Goal: Information Seeking & Learning: Learn about a topic

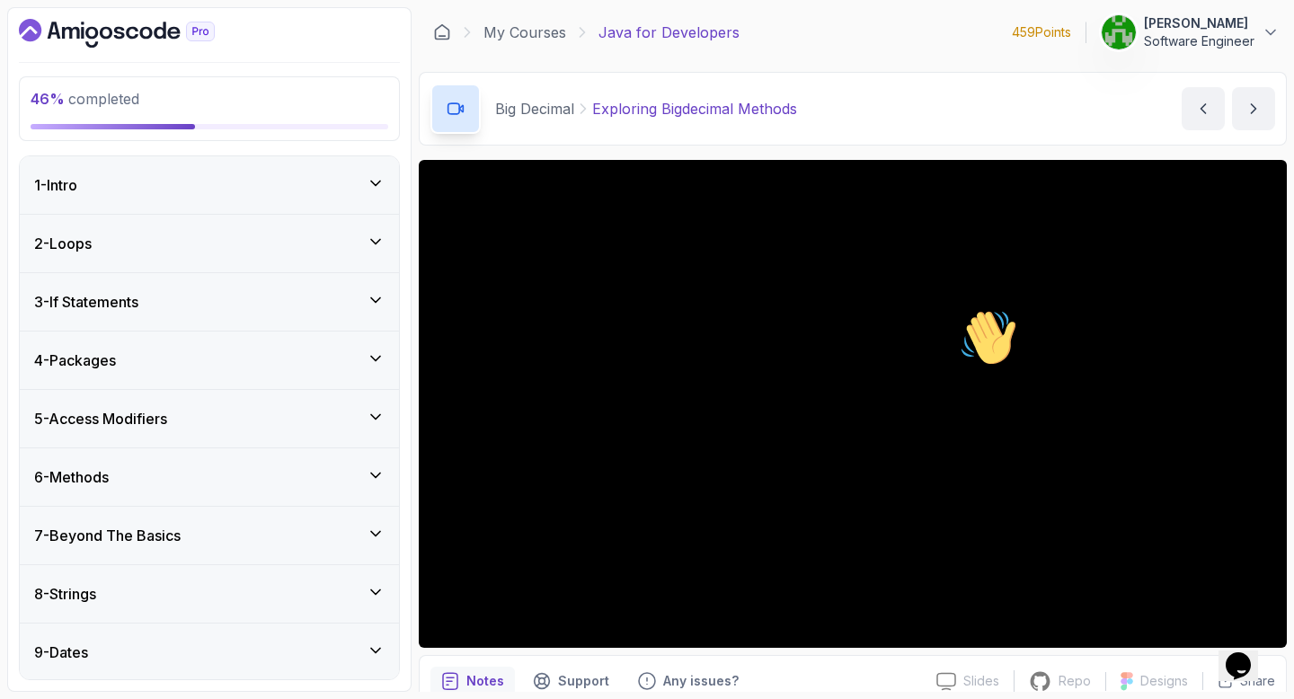
scroll to position [836, 0]
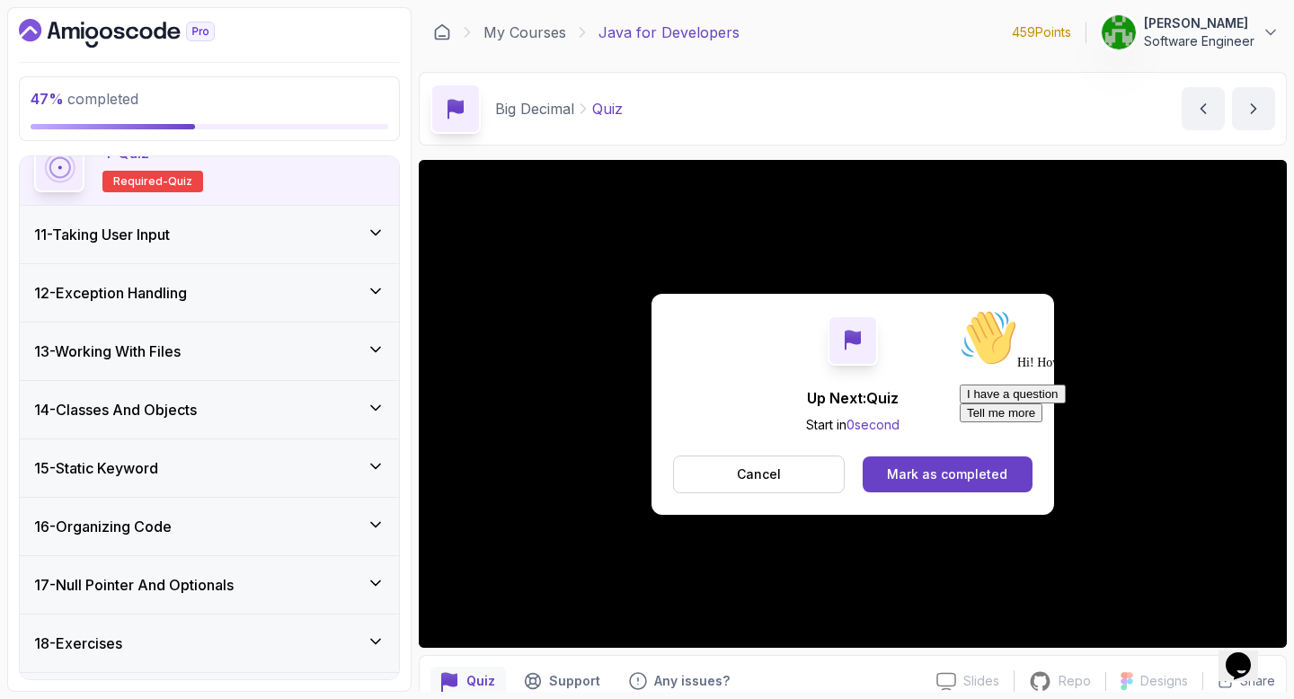
scroll to position [826, 0]
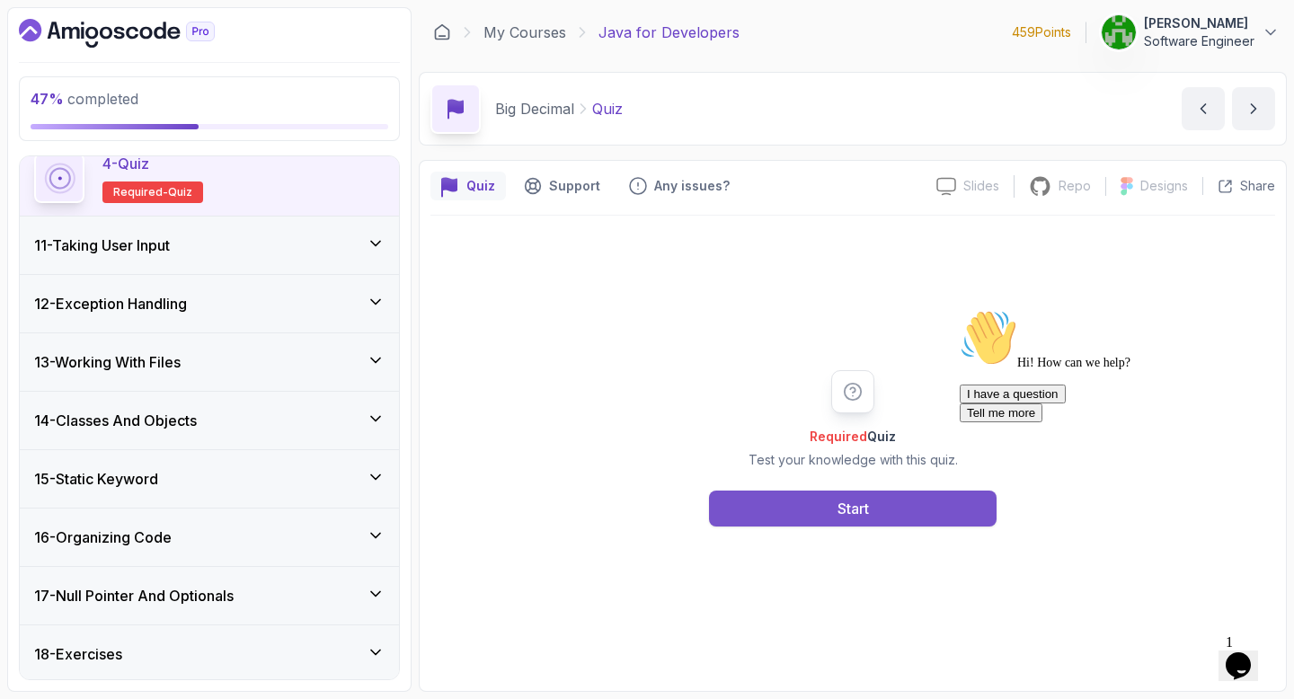
click at [858, 510] on div "Start" at bounding box center [852, 509] width 31 height 22
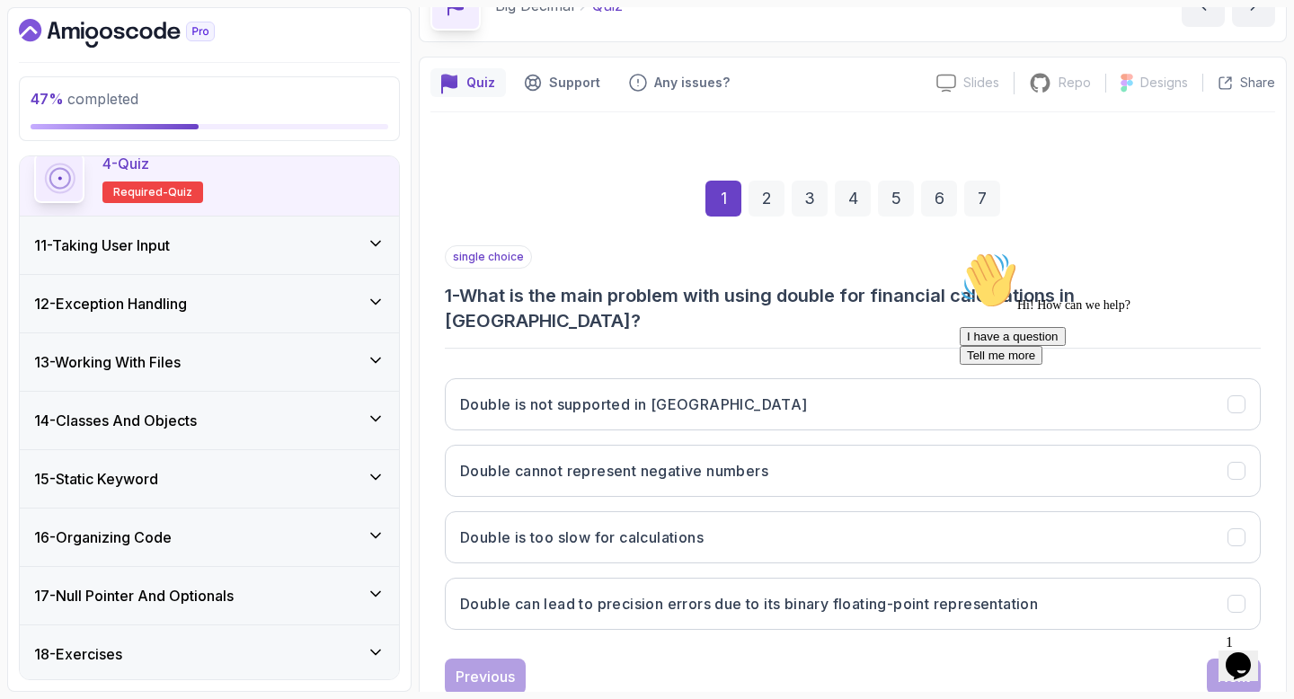
scroll to position [132, 0]
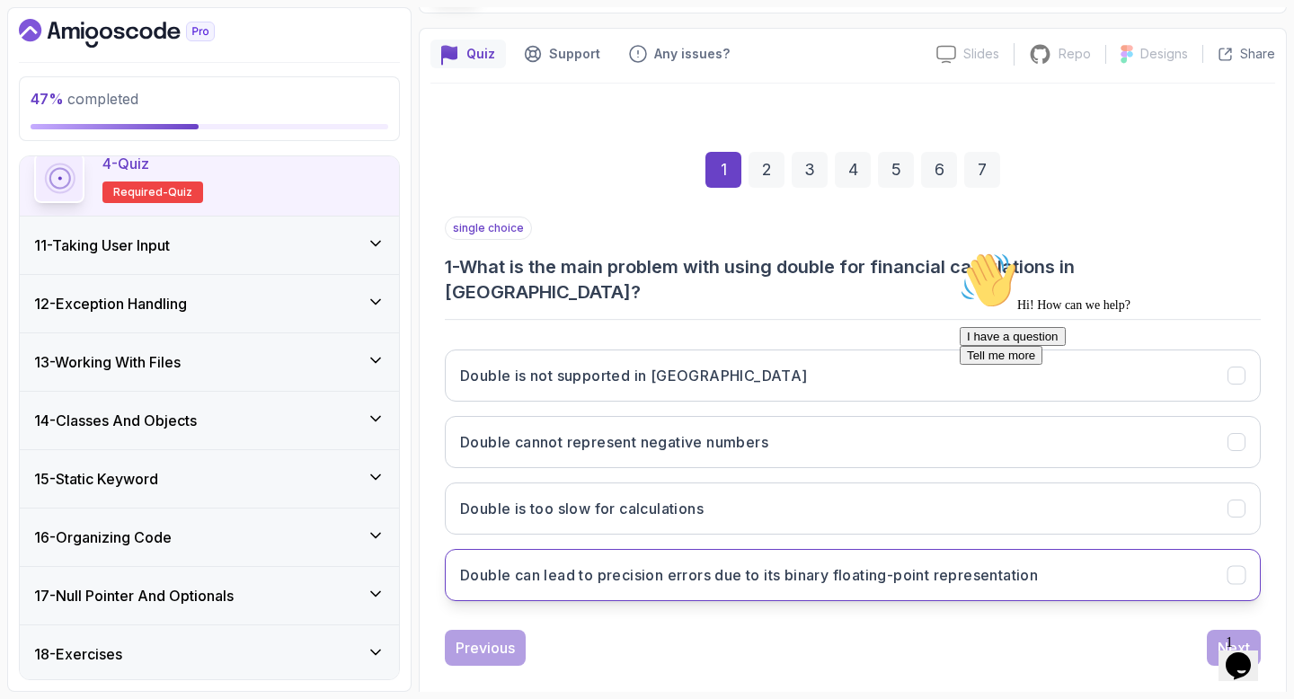
click at [736, 564] on h3 "Double can lead to precision errors due to its binary floating-point representa…" at bounding box center [749, 575] width 578 height 22
drag, startPoint x: 1254, startPoint y: 436, endPoint x: 2207, endPoint y: 680, distance: 983.9
click at [959, 252] on icon "Chat attention grabber" at bounding box center [959, 252] width 0 height 0
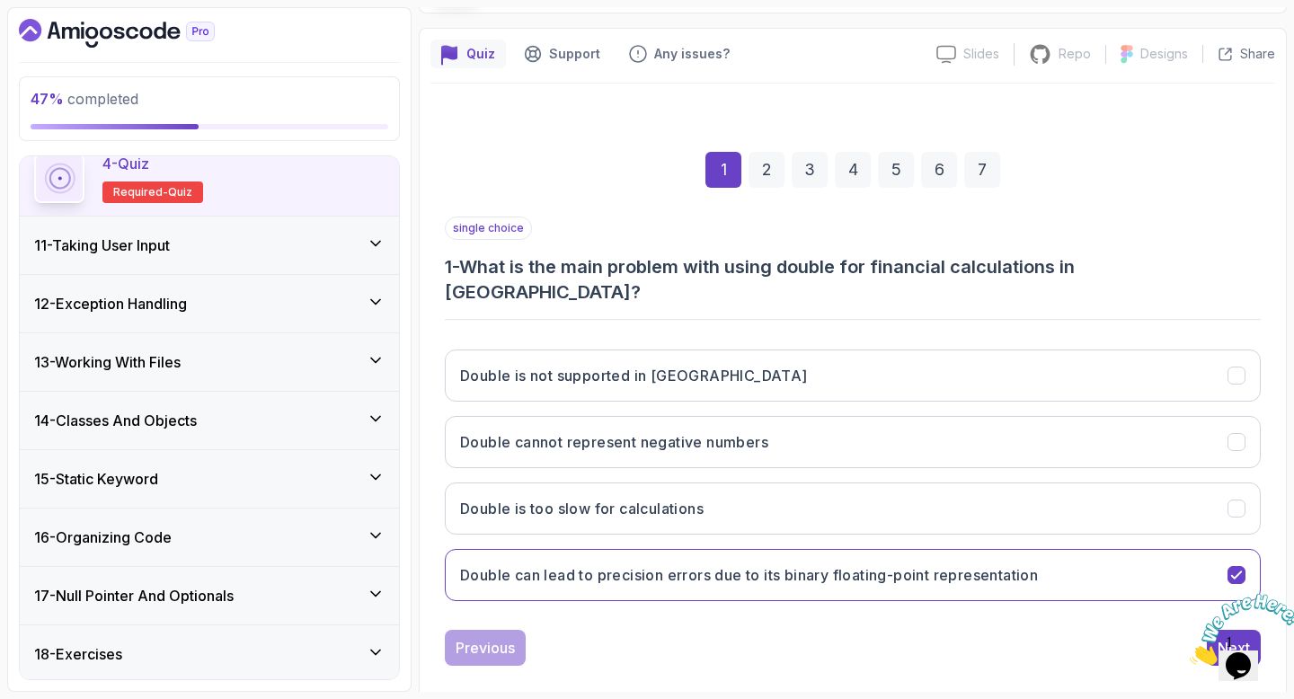
click at [1286, 594] on div at bounding box center [1237, 629] width 97 height 71
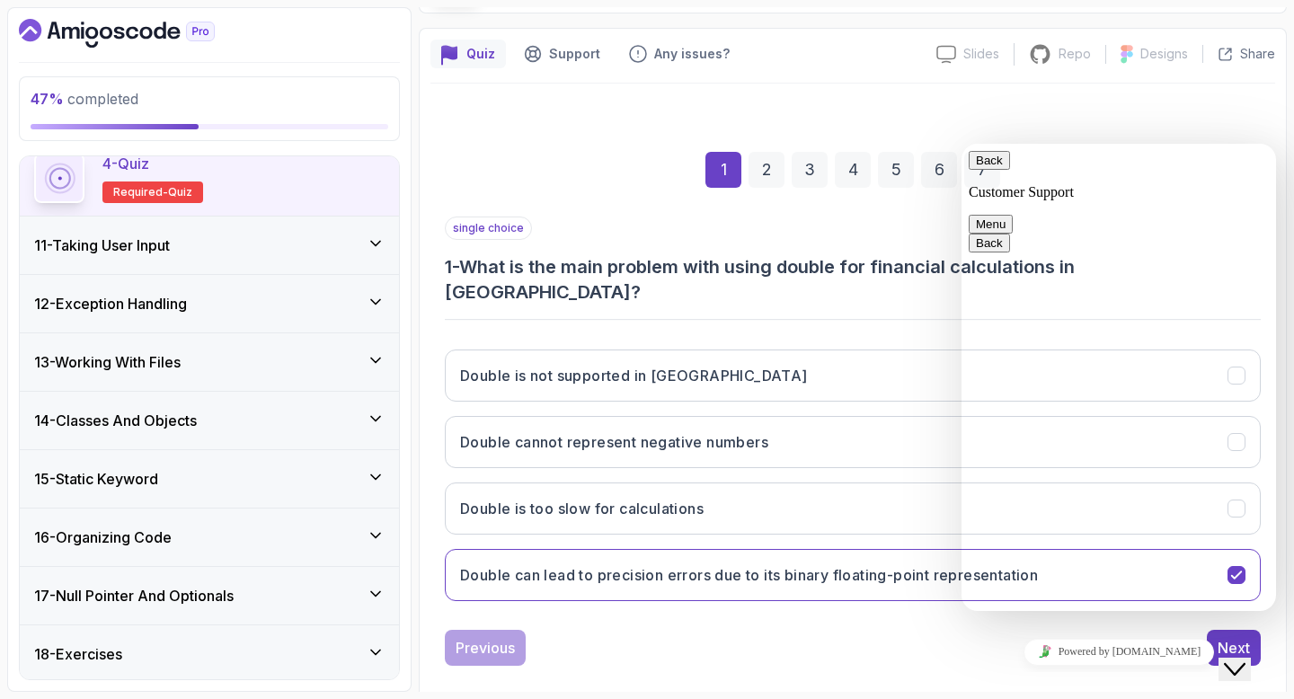
click at [1245, 658] on icon "Close Chat This icon closes the chat window." at bounding box center [1234, 669] width 22 height 22
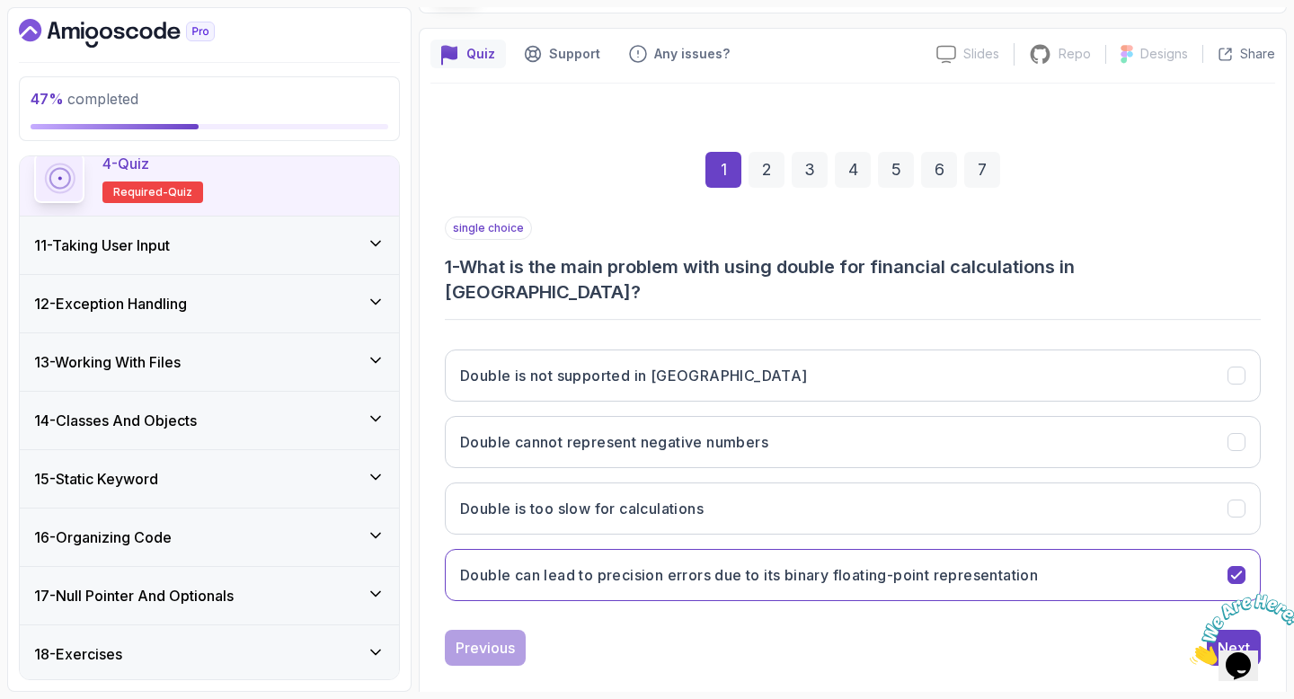
click at [1189, 652] on icon "Close" at bounding box center [1189, 659] width 0 height 15
click at [1231, 630] on button "Next" at bounding box center [1233, 648] width 54 height 36
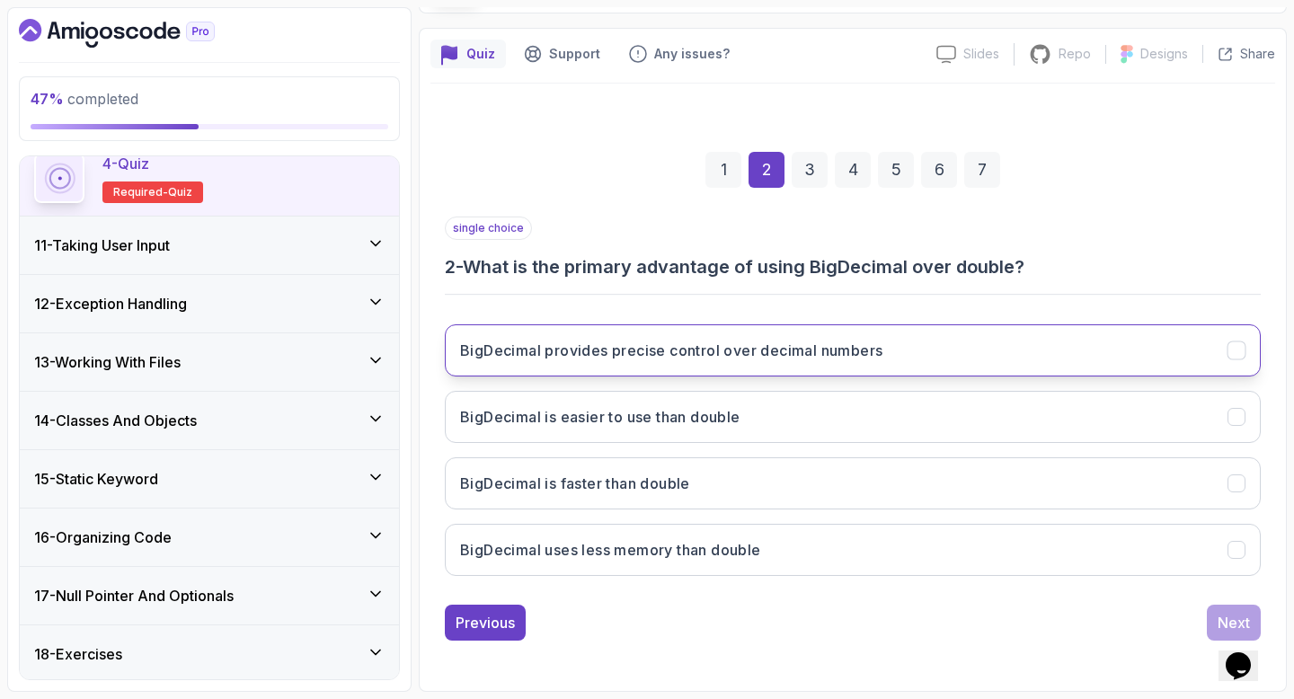
click at [721, 371] on button "BigDecimal provides precise control over decimal numbers" at bounding box center [853, 350] width 816 height 52
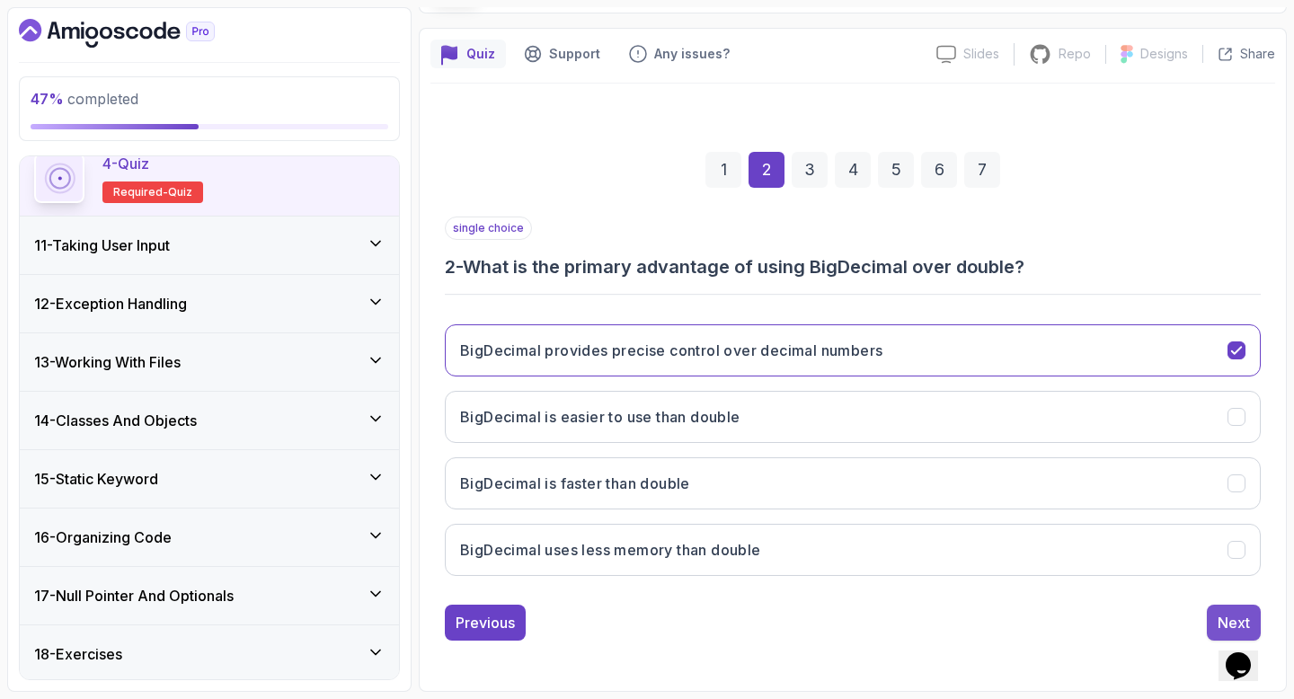
click at [1219, 612] on div "Next" at bounding box center [1233, 623] width 32 height 22
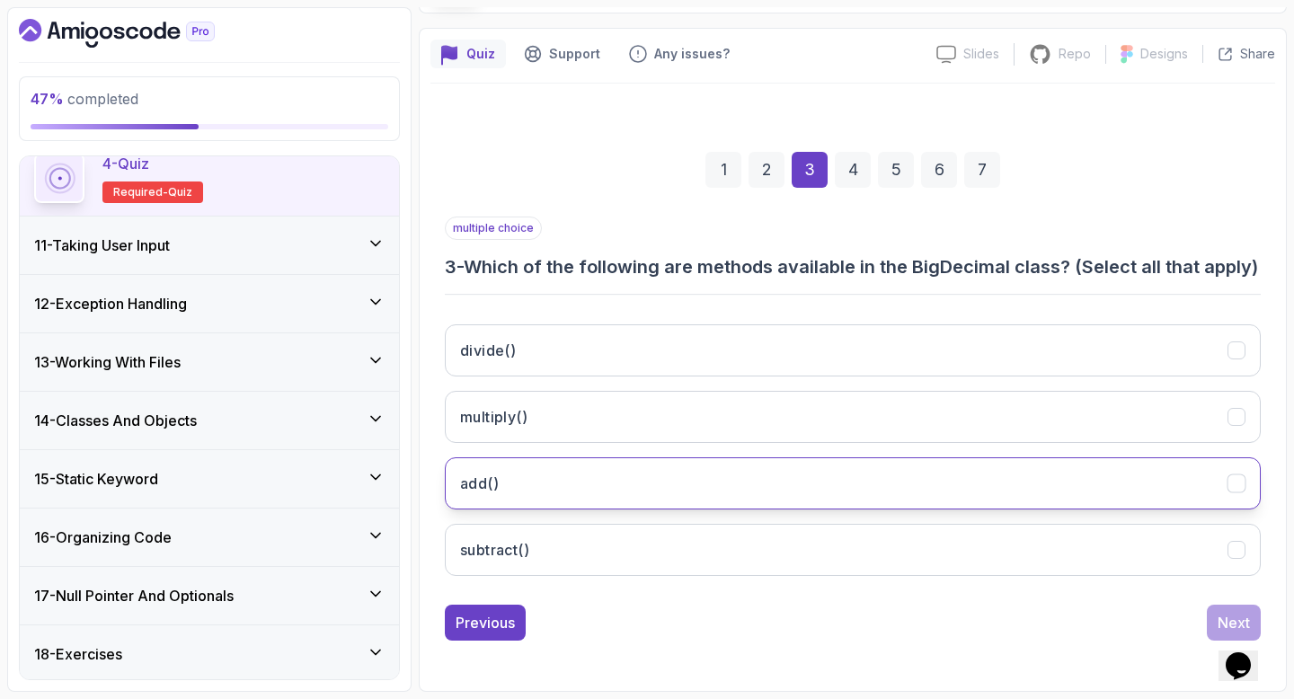
click at [804, 509] on button "add()" at bounding box center [853, 483] width 816 height 52
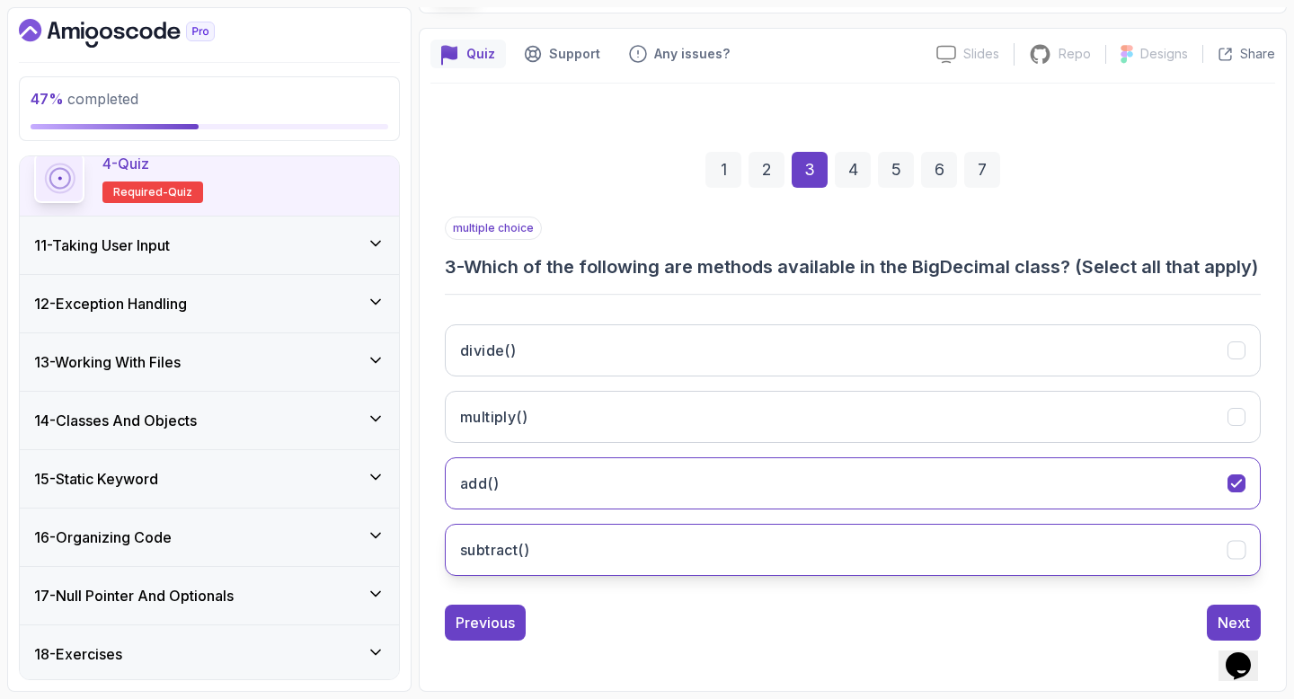
click at [808, 576] on button "subtract()" at bounding box center [853, 550] width 816 height 52
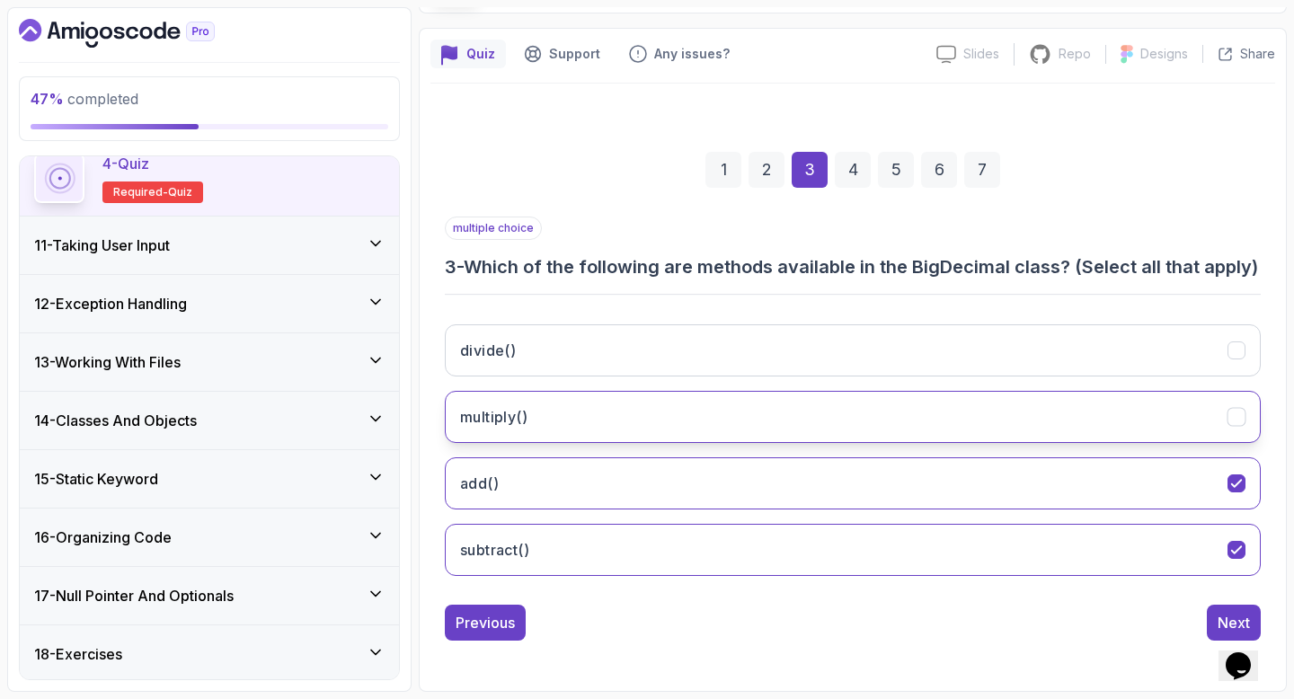
click at [763, 438] on button "multiply()" at bounding box center [853, 417] width 816 height 52
click at [1209, 640] on button "Next" at bounding box center [1233, 623] width 54 height 36
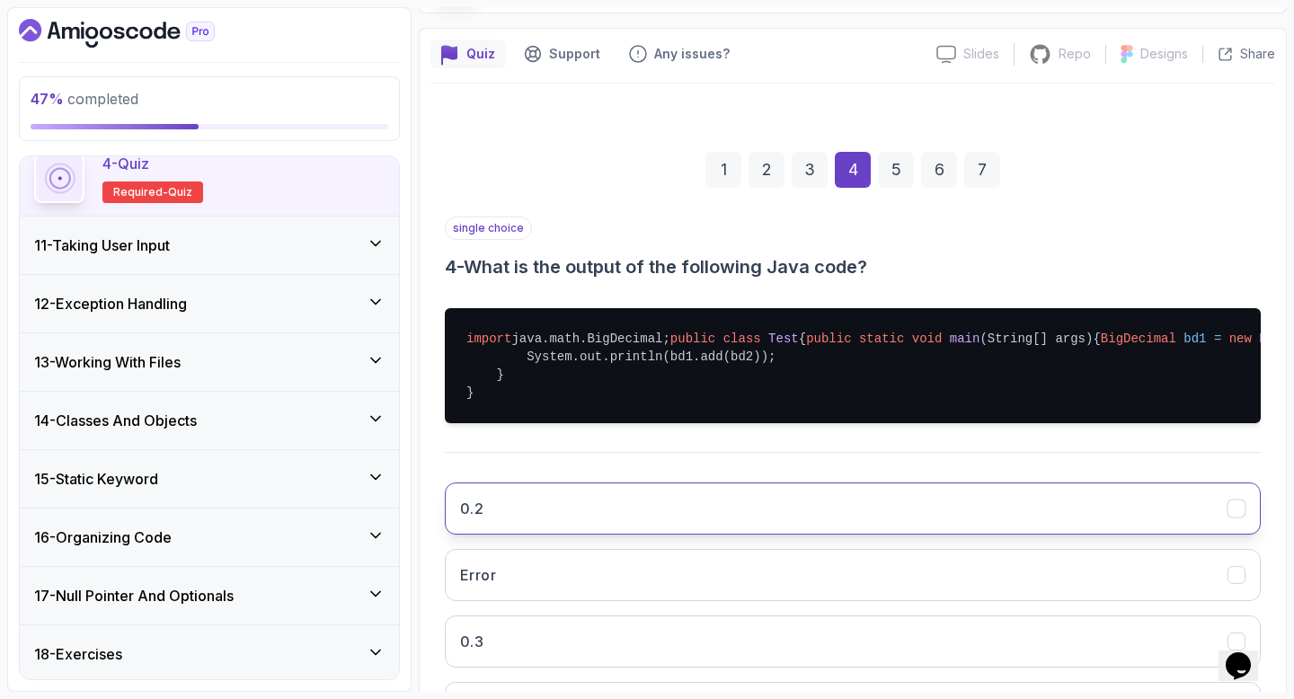
scroll to position [278, 0]
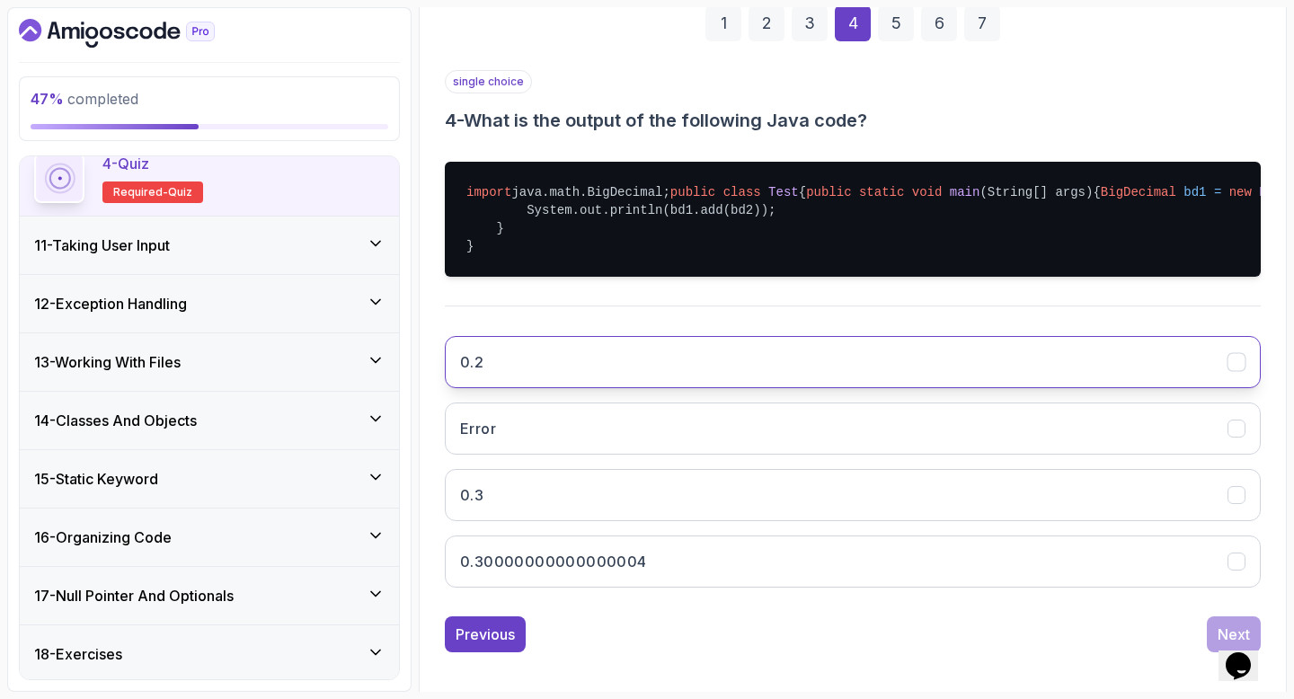
click at [1178, 521] on button "0.3" at bounding box center [853, 495] width 816 height 52
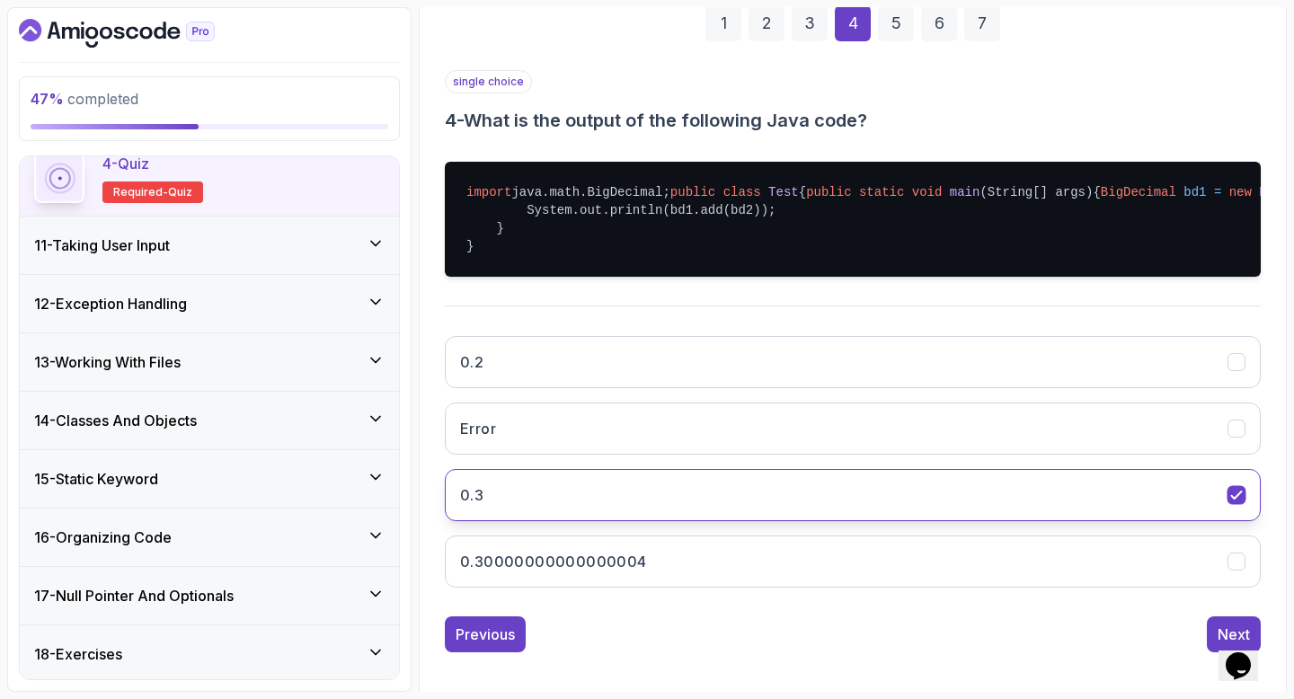
scroll to position [362, 0]
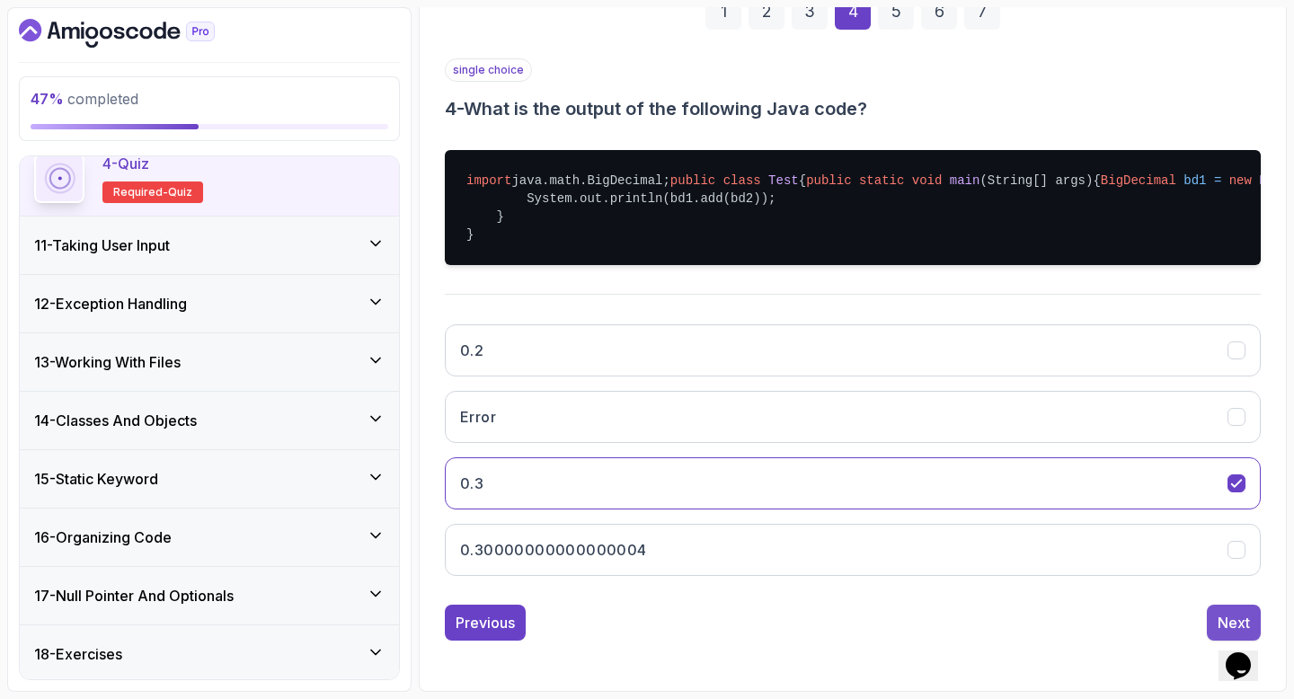
click at [1218, 612] on div "Next" at bounding box center [1233, 623] width 32 height 22
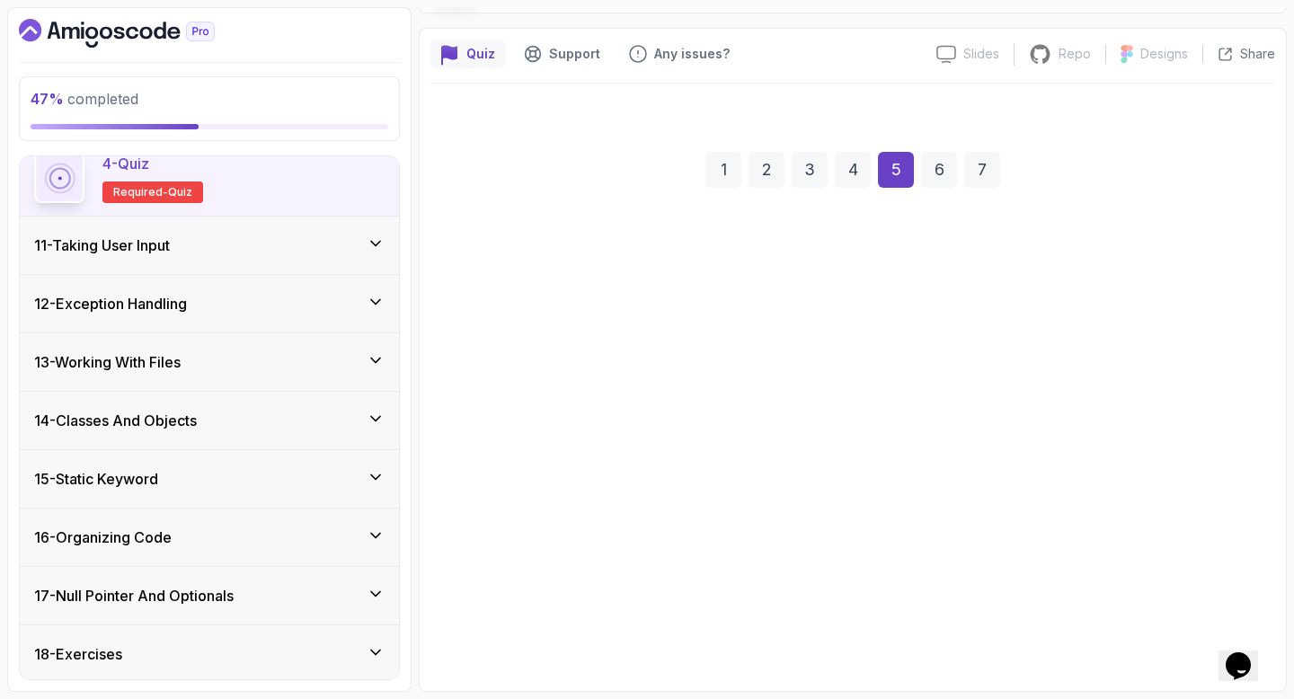
scroll to position [132, 0]
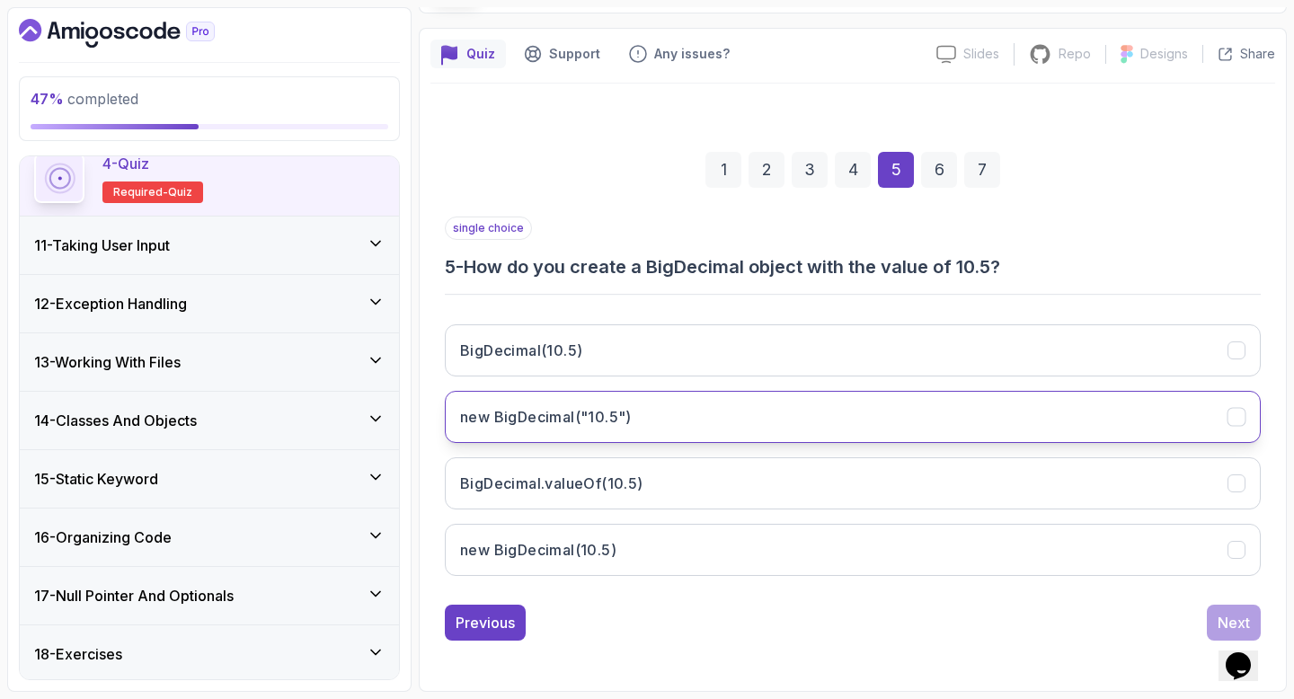
click at [952, 426] on button "new BigDecimal("10.5")" at bounding box center [853, 417] width 816 height 52
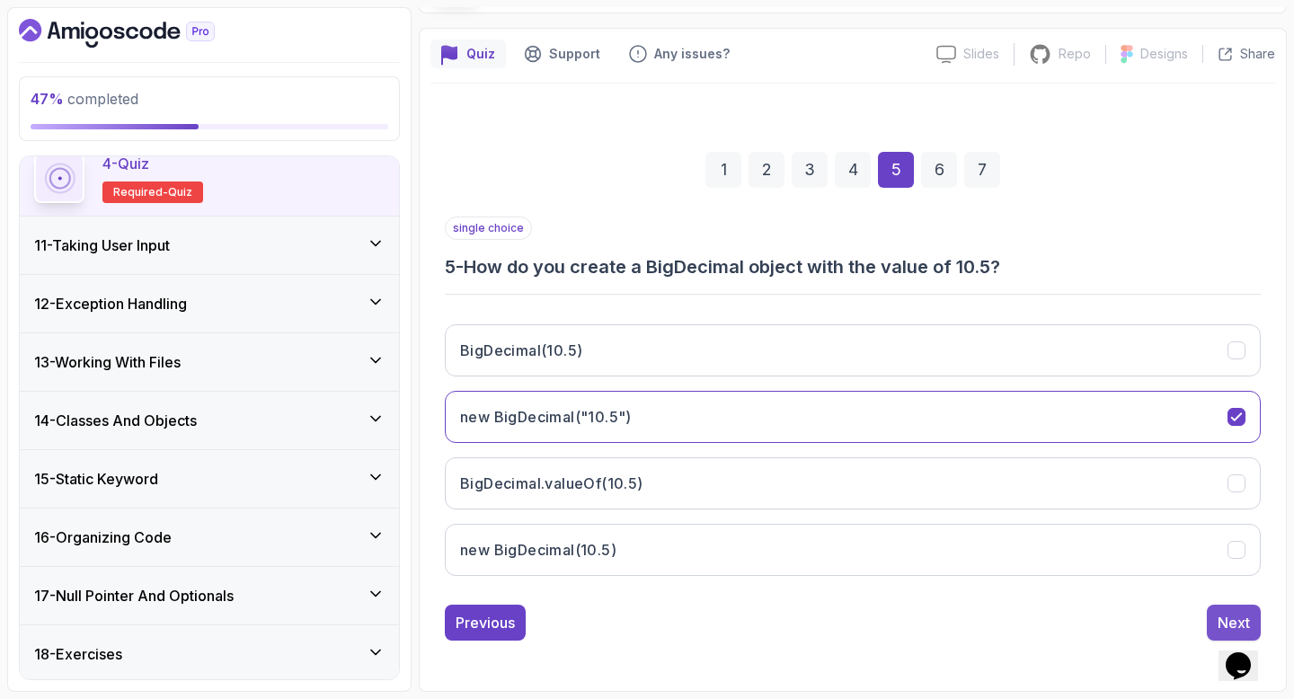
click at [1214, 612] on button "Next" at bounding box center [1233, 623] width 54 height 36
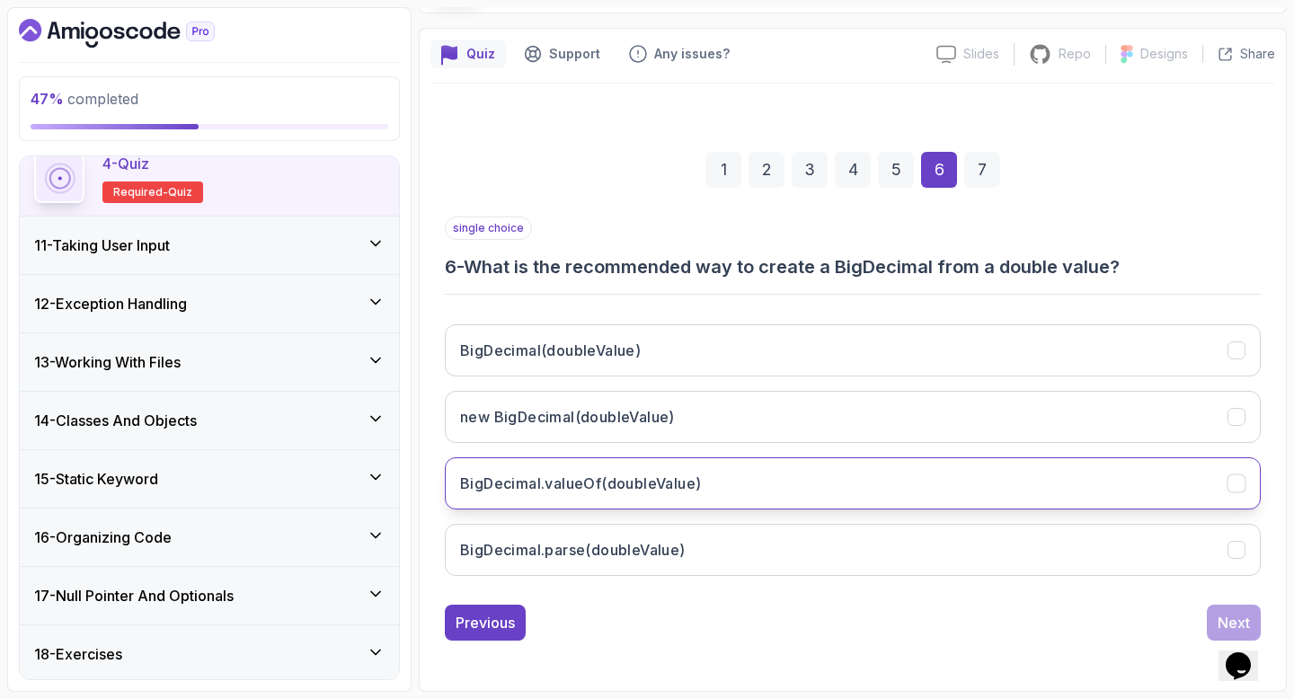
click at [1045, 473] on button "BigDecimal.valueOf(doubleValue)" at bounding box center [853, 483] width 816 height 52
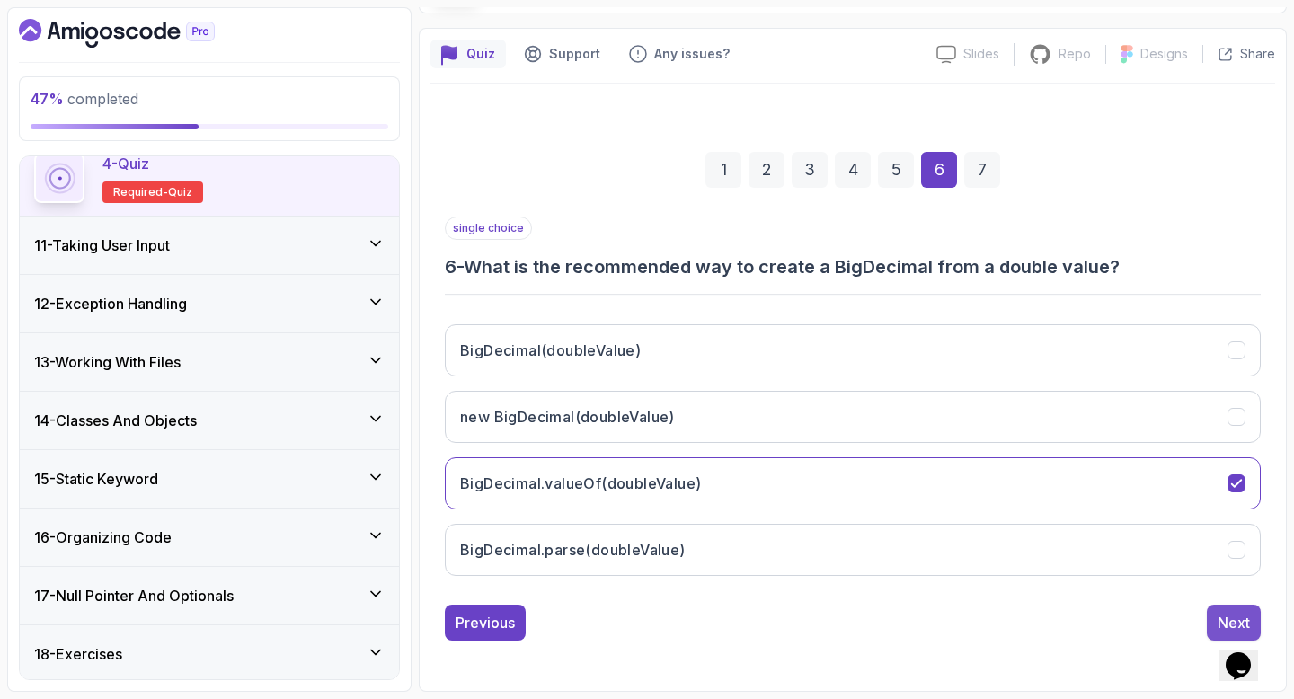
click at [1218, 610] on button "Next" at bounding box center [1233, 623] width 54 height 36
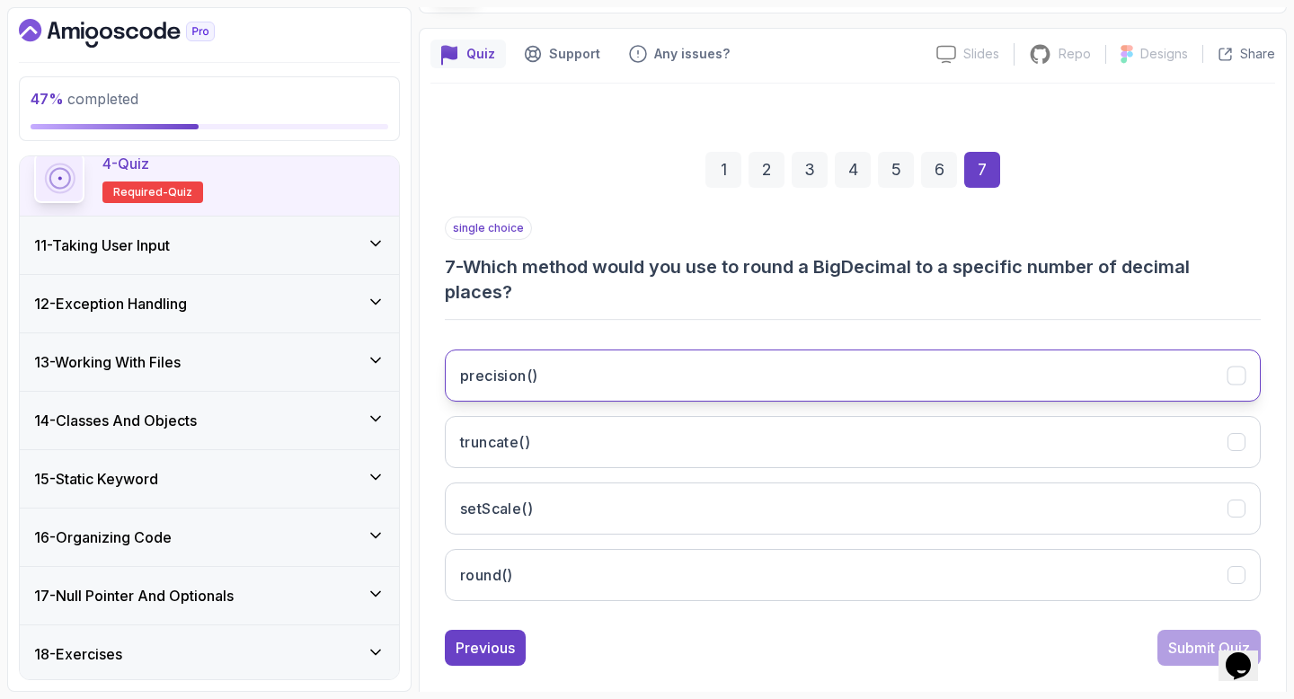
click at [867, 392] on button "precision()" at bounding box center [853, 375] width 816 height 52
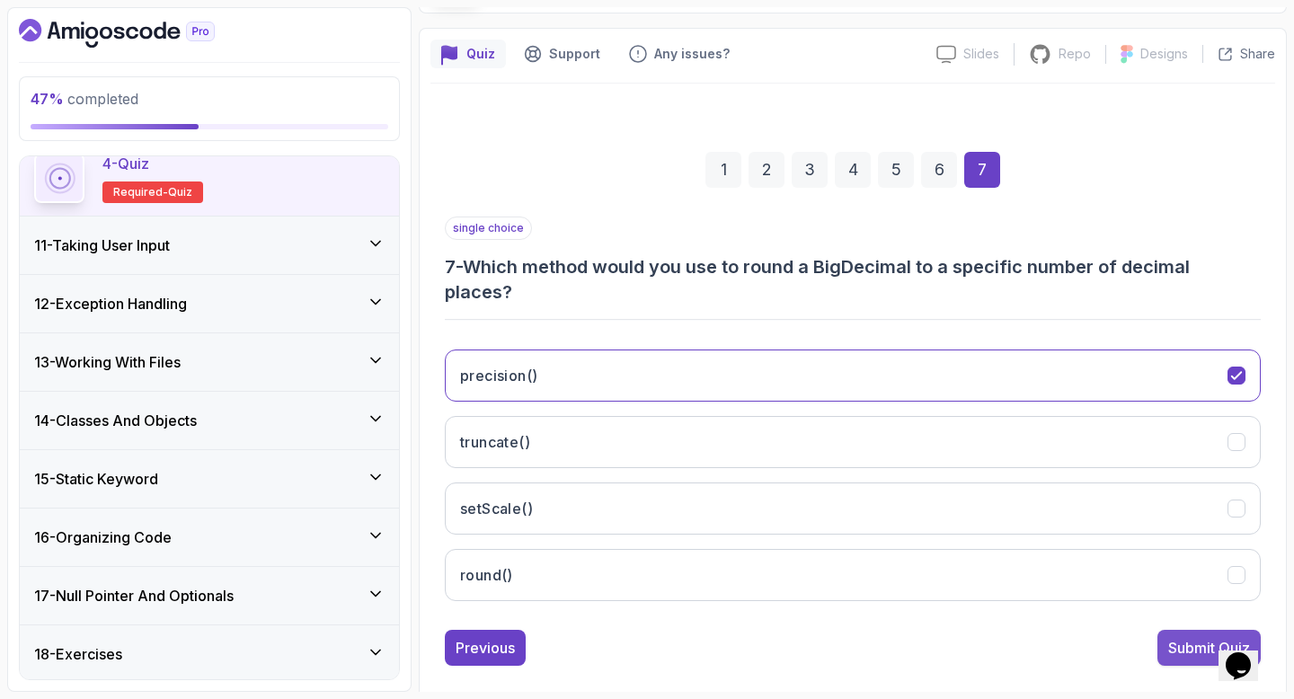
click at [1179, 641] on div "Submit Quiz" at bounding box center [1209, 648] width 82 height 22
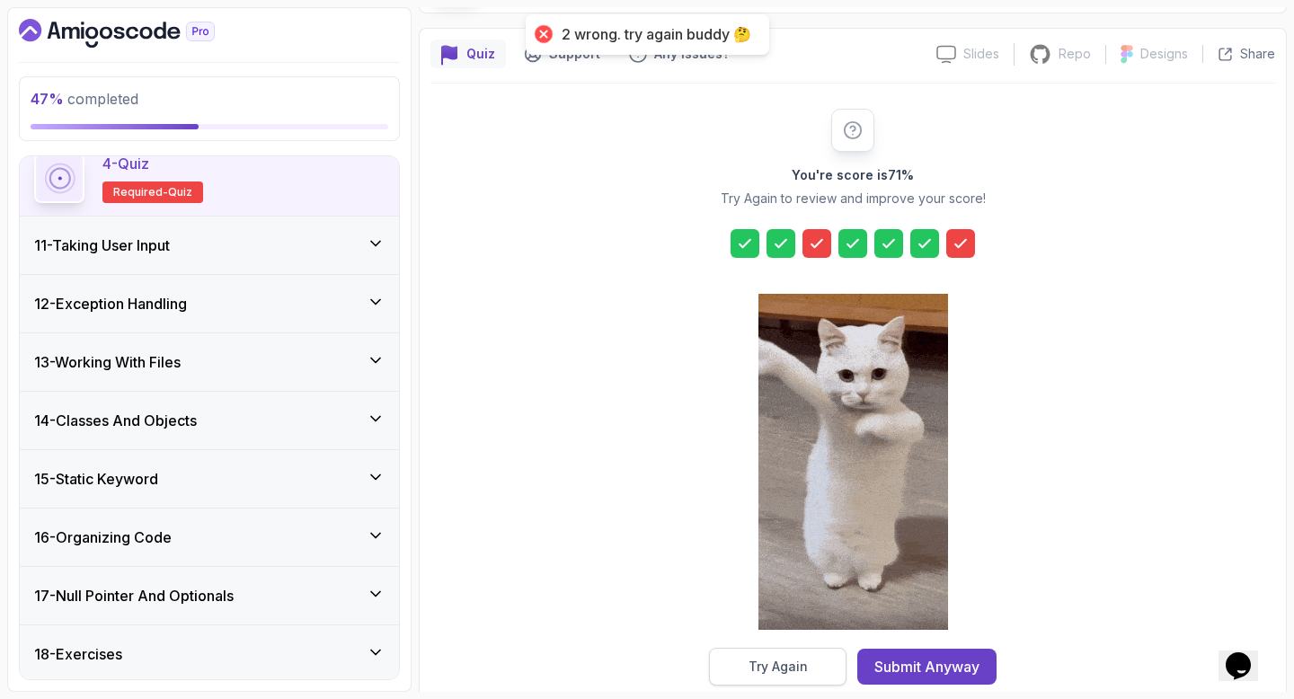
click at [815, 661] on button "Try Again" at bounding box center [777, 667] width 137 height 38
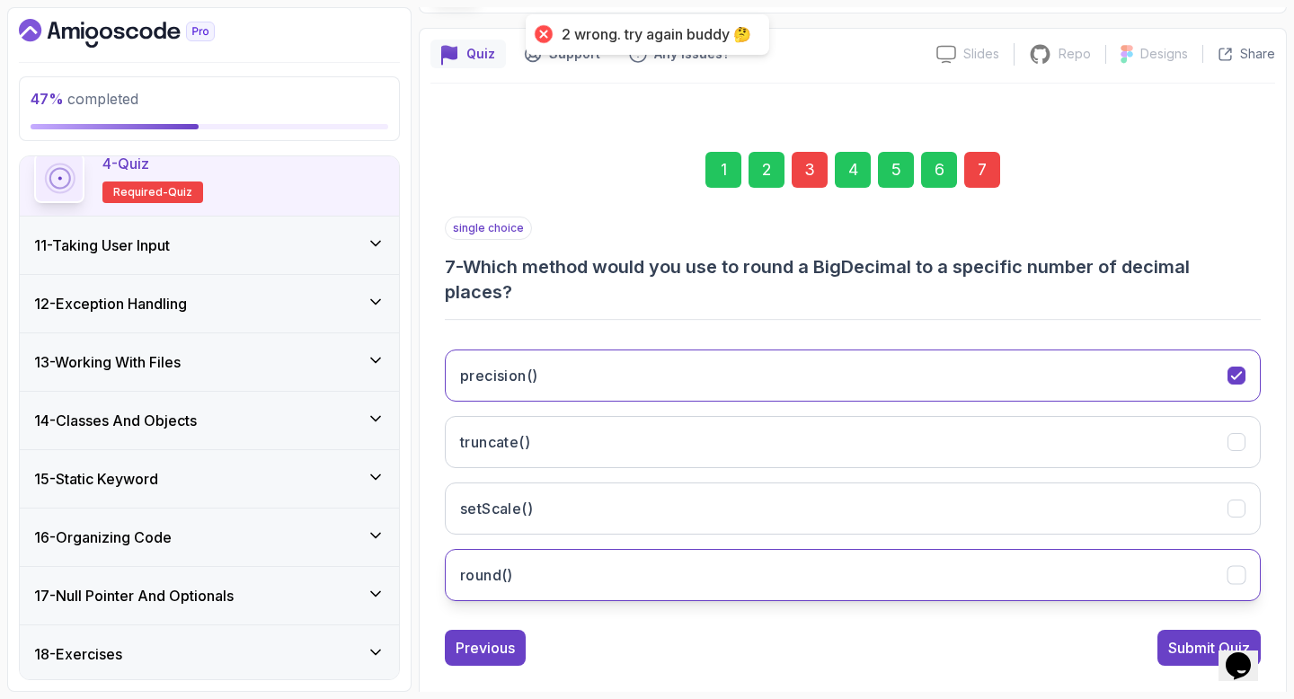
click at [862, 567] on button "round()" at bounding box center [853, 575] width 816 height 52
click at [1175, 649] on div "Submit Quiz" at bounding box center [1209, 648] width 82 height 22
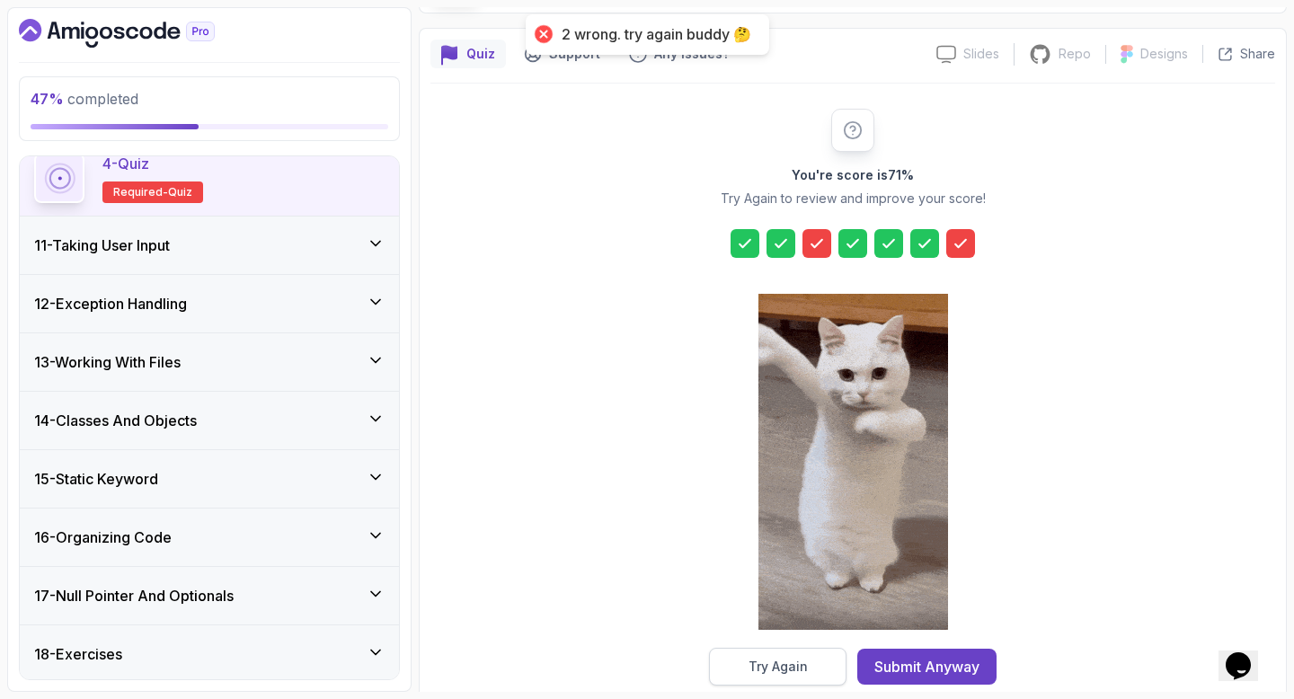
click at [824, 674] on button "Try Again" at bounding box center [777, 667] width 137 height 38
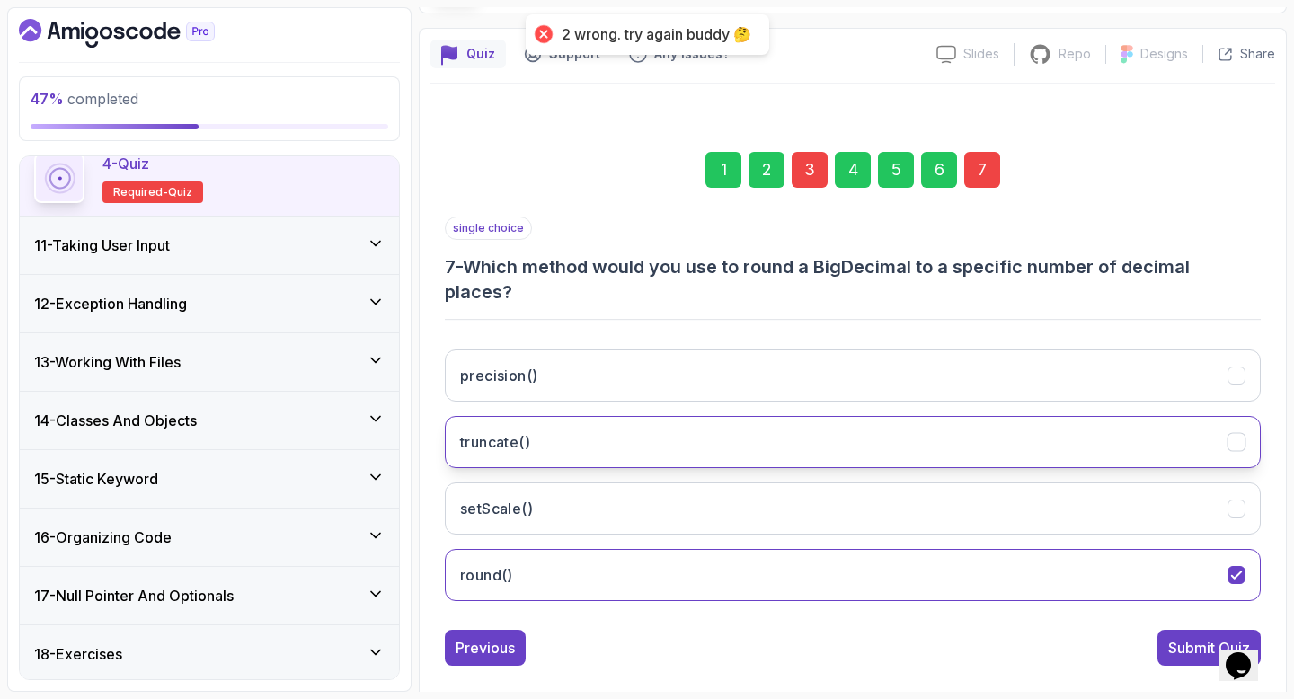
click at [677, 455] on button "truncate()" at bounding box center [853, 442] width 816 height 52
click at [1180, 641] on div "Submit Quiz" at bounding box center [1209, 648] width 82 height 22
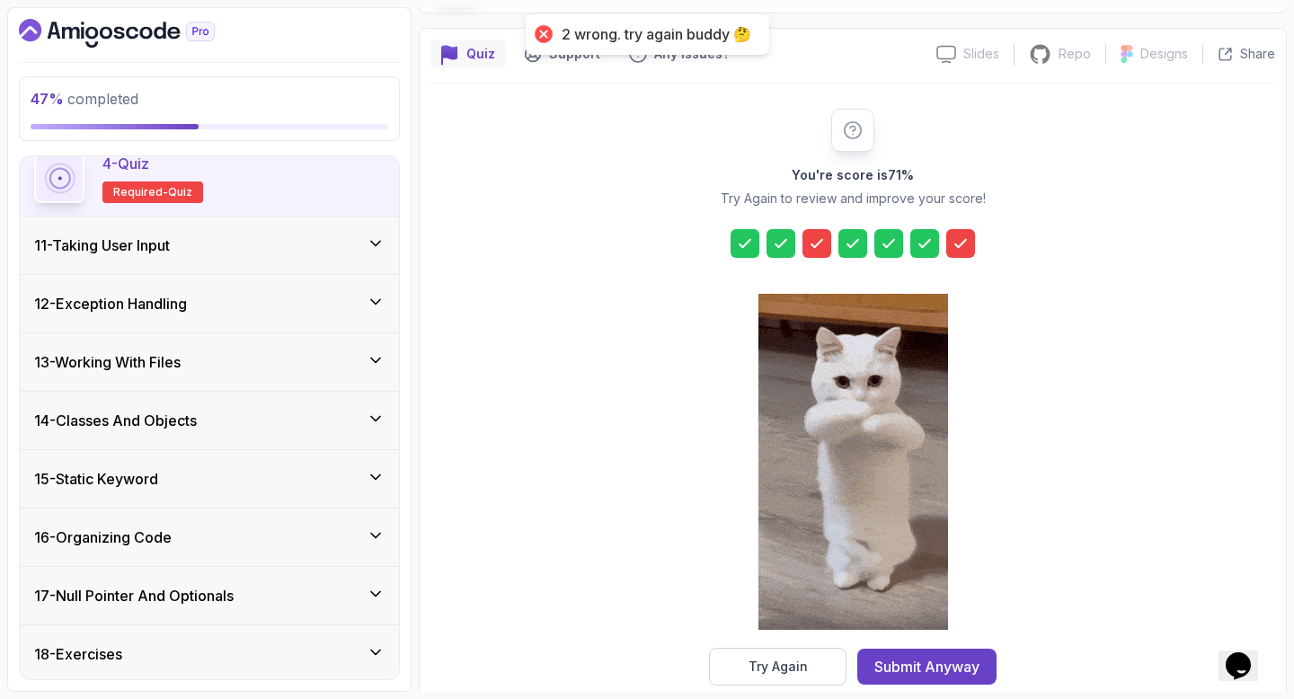
click at [964, 238] on icon at bounding box center [960, 243] width 18 height 18
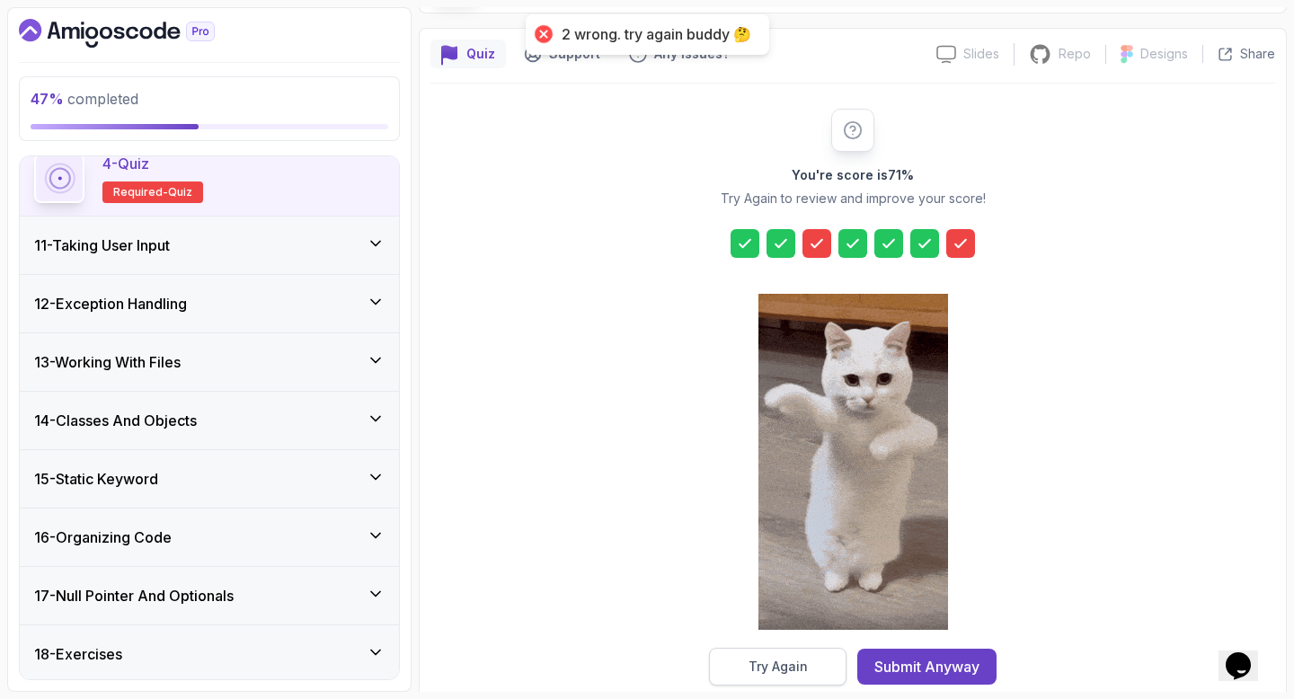
click at [825, 660] on button "Try Again" at bounding box center [777, 667] width 137 height 38
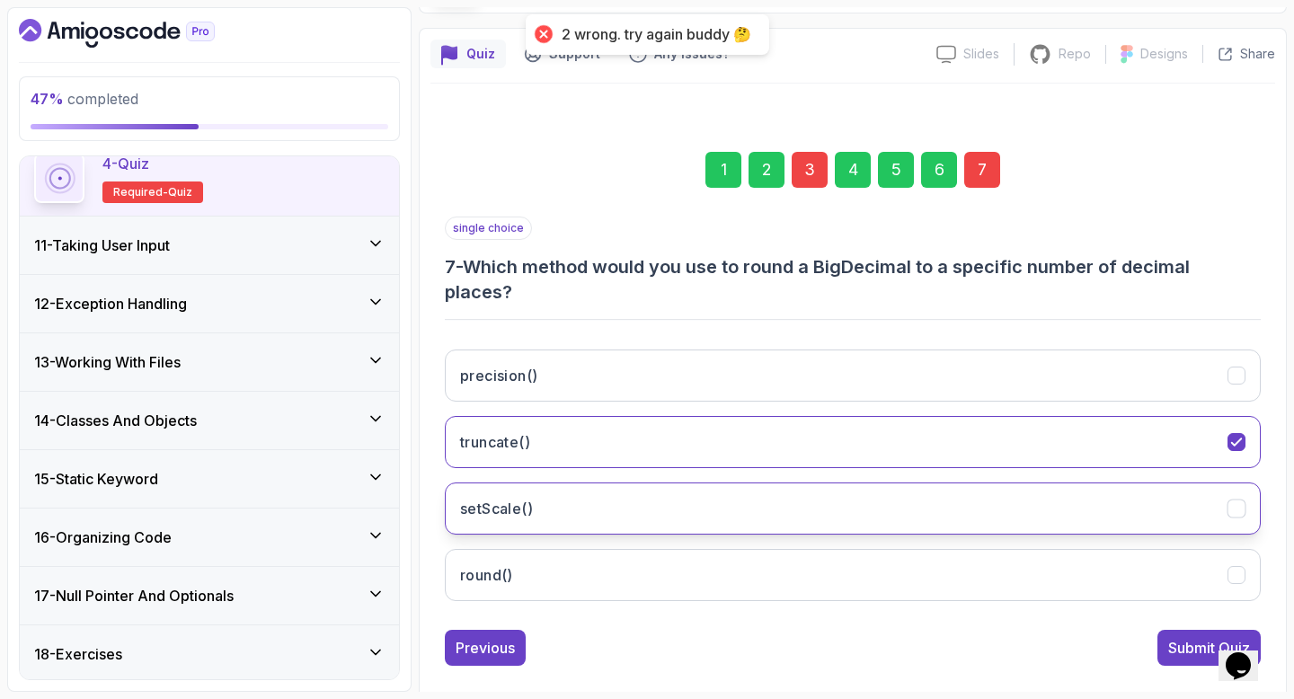
click at [656, 505] on button "setScale()" at bounding box center [853, 508] width 816 height 52
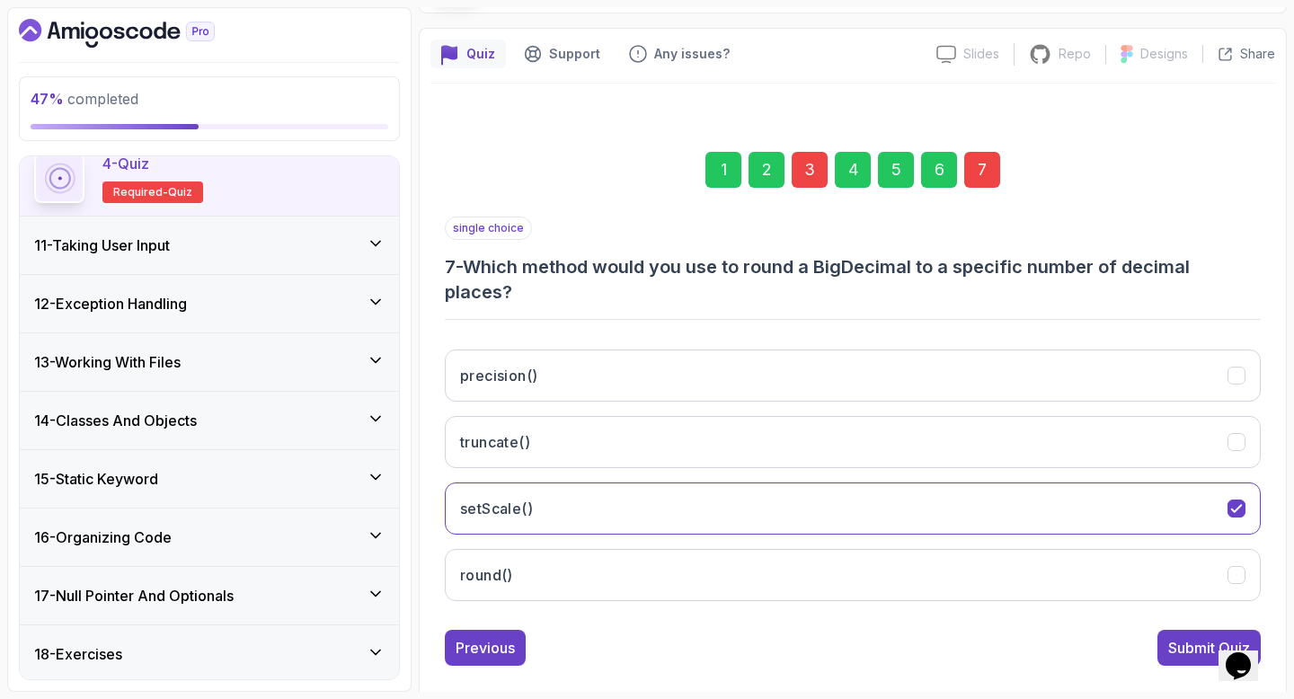
click at [824, 172] on div "3" at bounding box center [809, 170] width 36 height 36
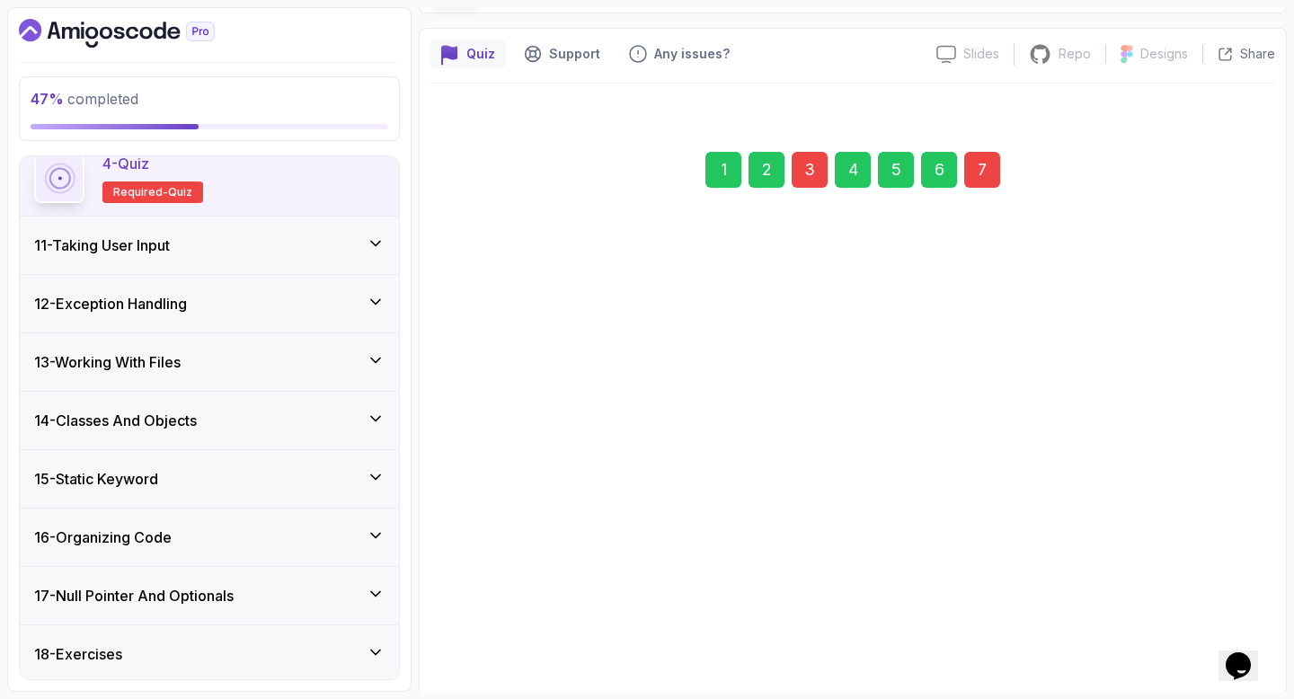
click at [824, 172] on div "3" at bounding box center [809, 170] width 36 height 36
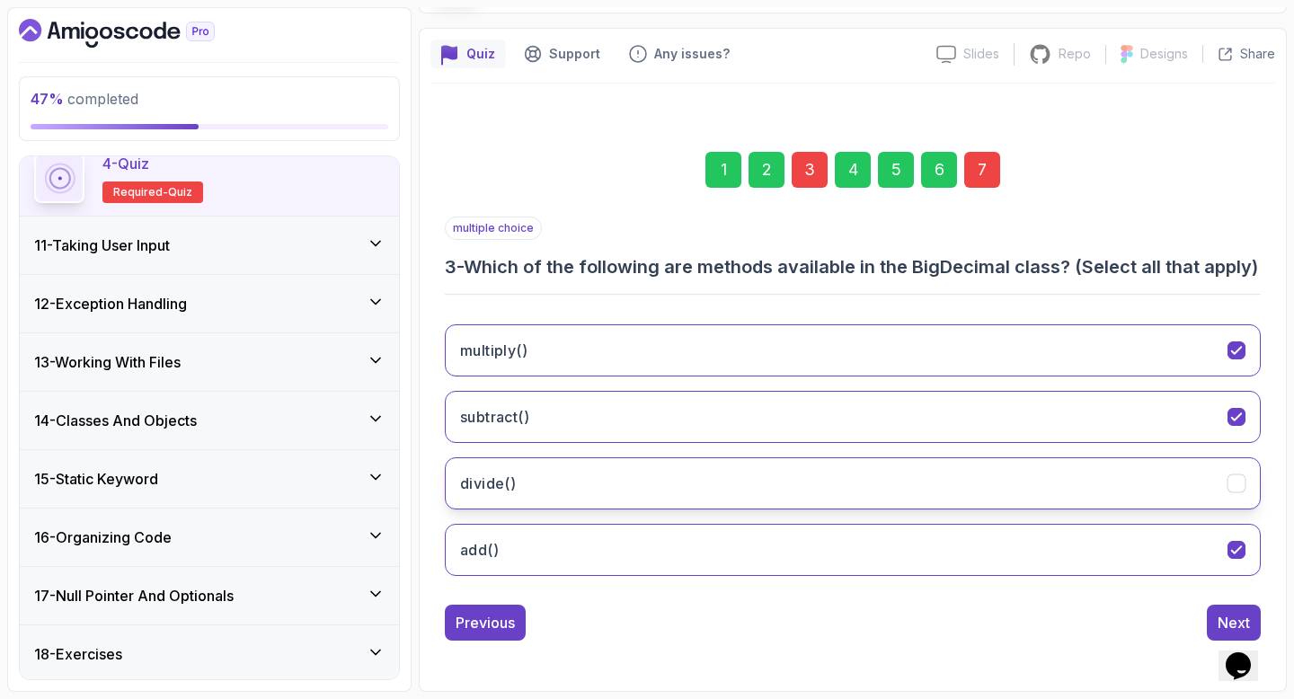
click at [720, 501] on button "divide()" at bounding box center [853, 483] width 816 height 52
click at [984, 164] on div "7" at bounding box center [982, 170] width 36 height 36
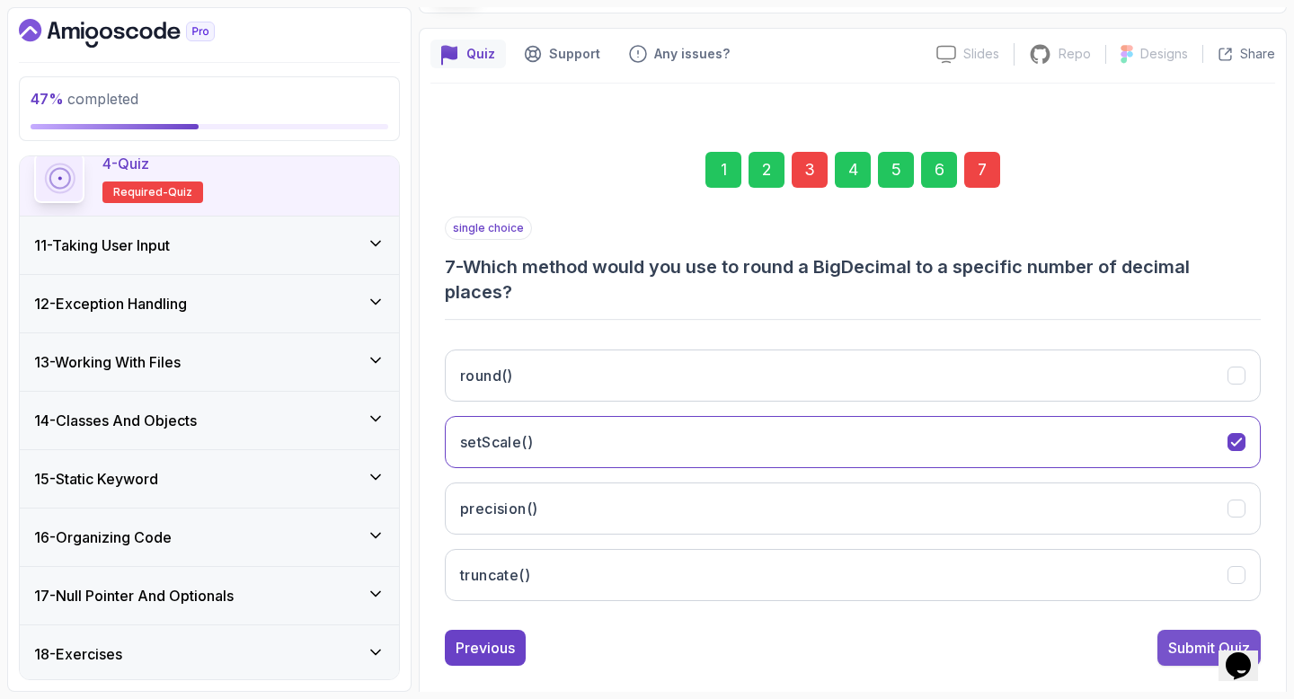
click at [1187, 658] on div "Submit Quiz" at bounding box center [1209, 648] width 82 height 22
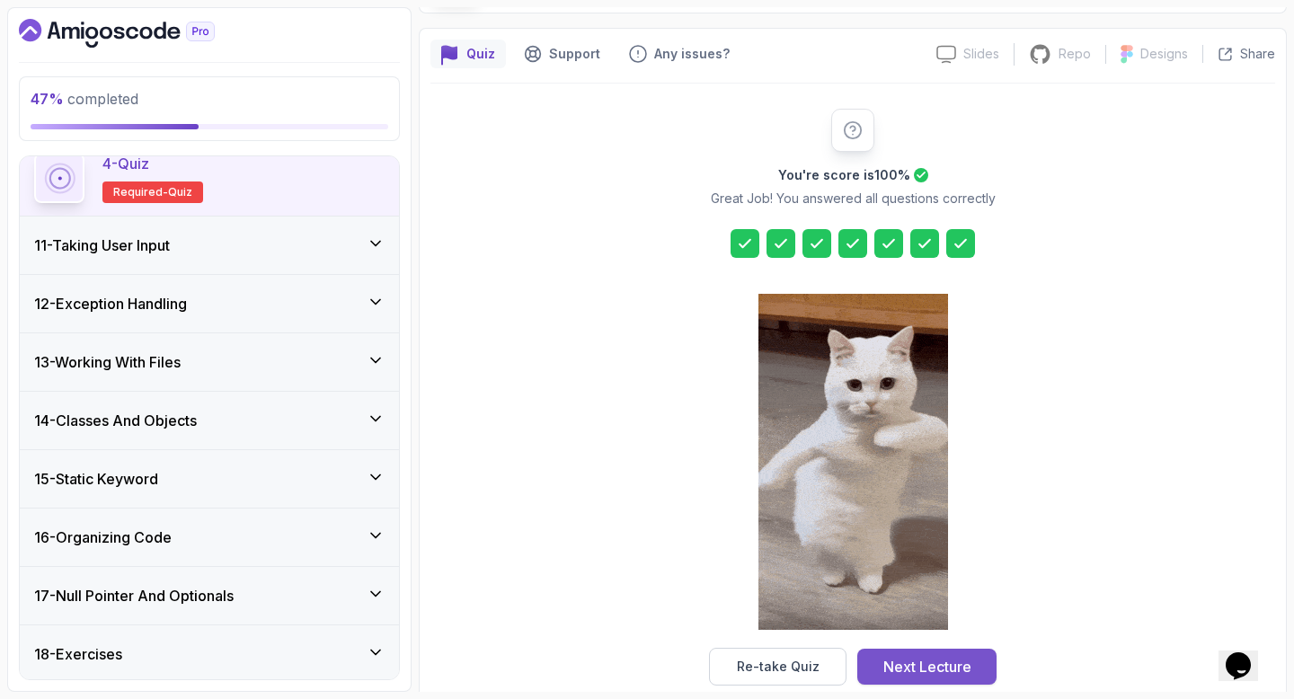
click at [967, 671] on div "Next Lecture" at bounding box center [927, 667] width 88 height 22
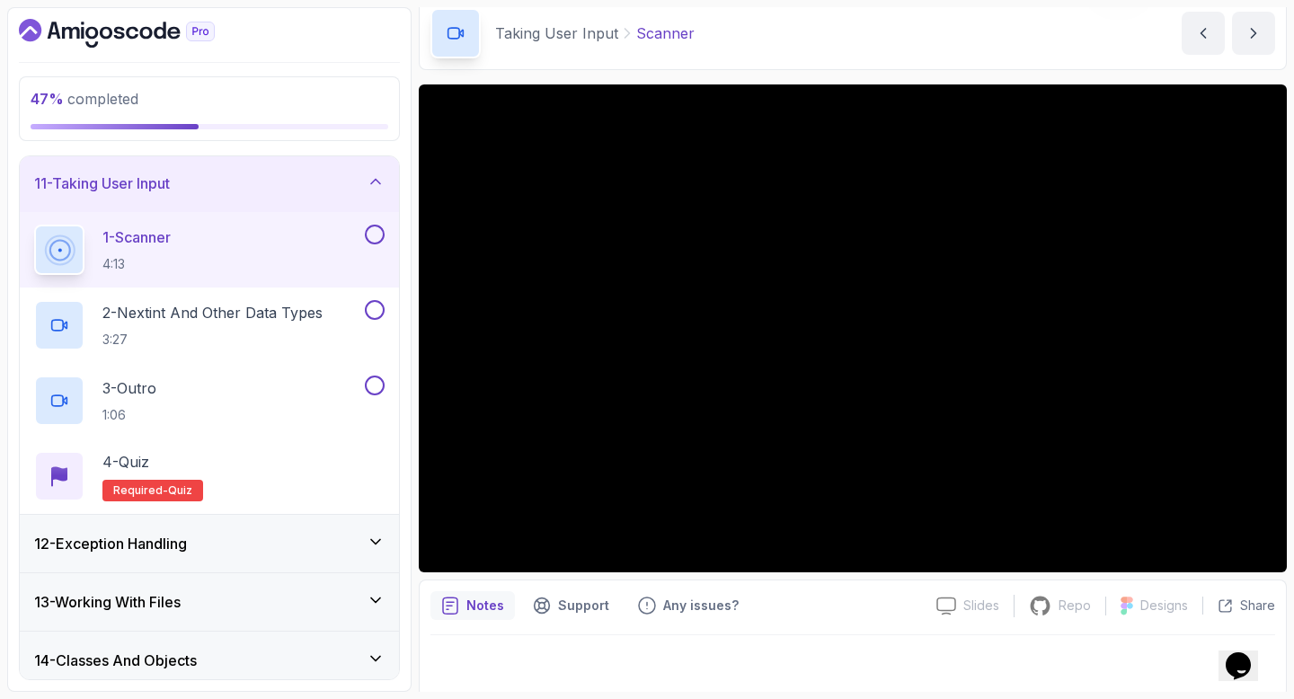
scroll to position [81, 0]
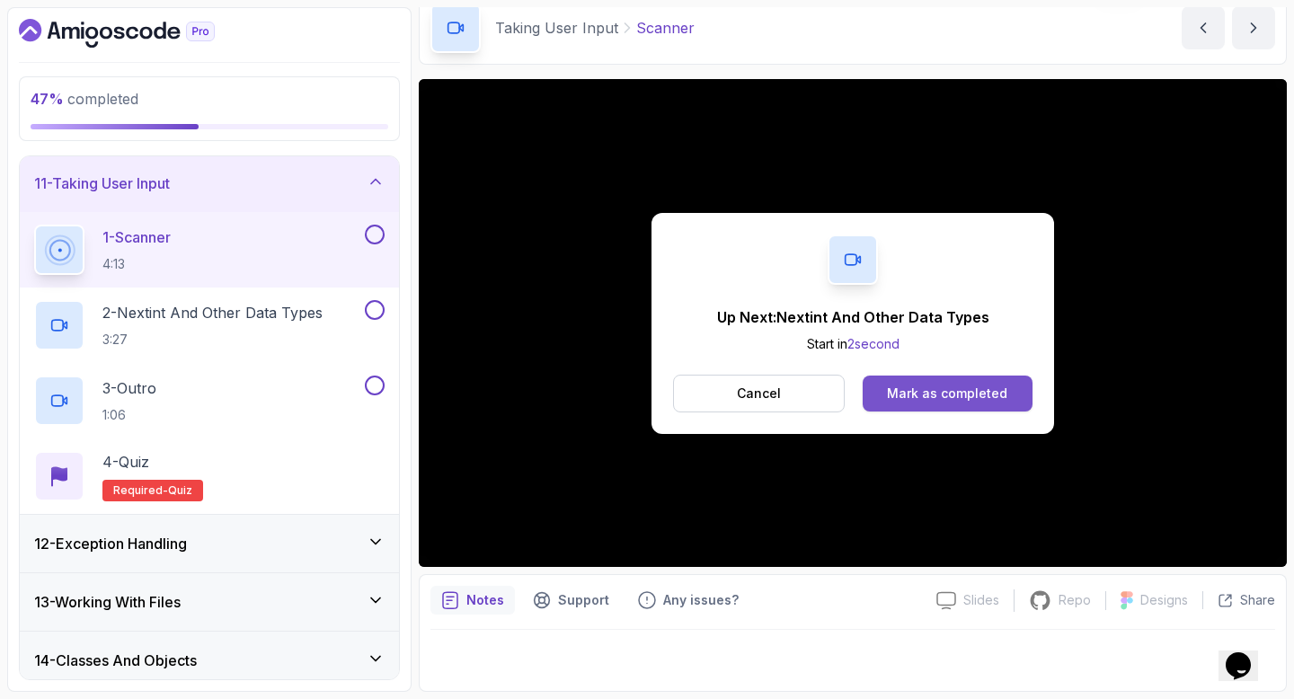
click at [937, 387] on div "Mark as completed" at bounding box center [947, 393] width 120 height 18
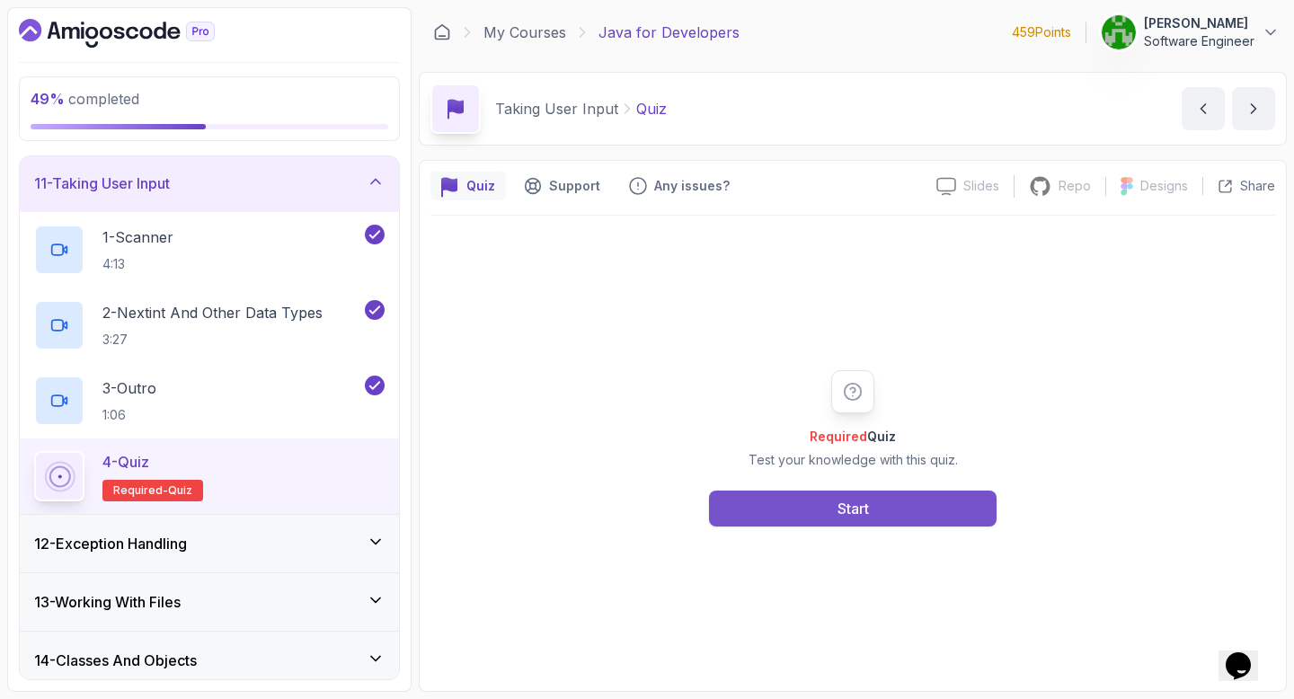
click at [949, 521] on button "Start" at bounding box center [852, 508] width 287 height 36
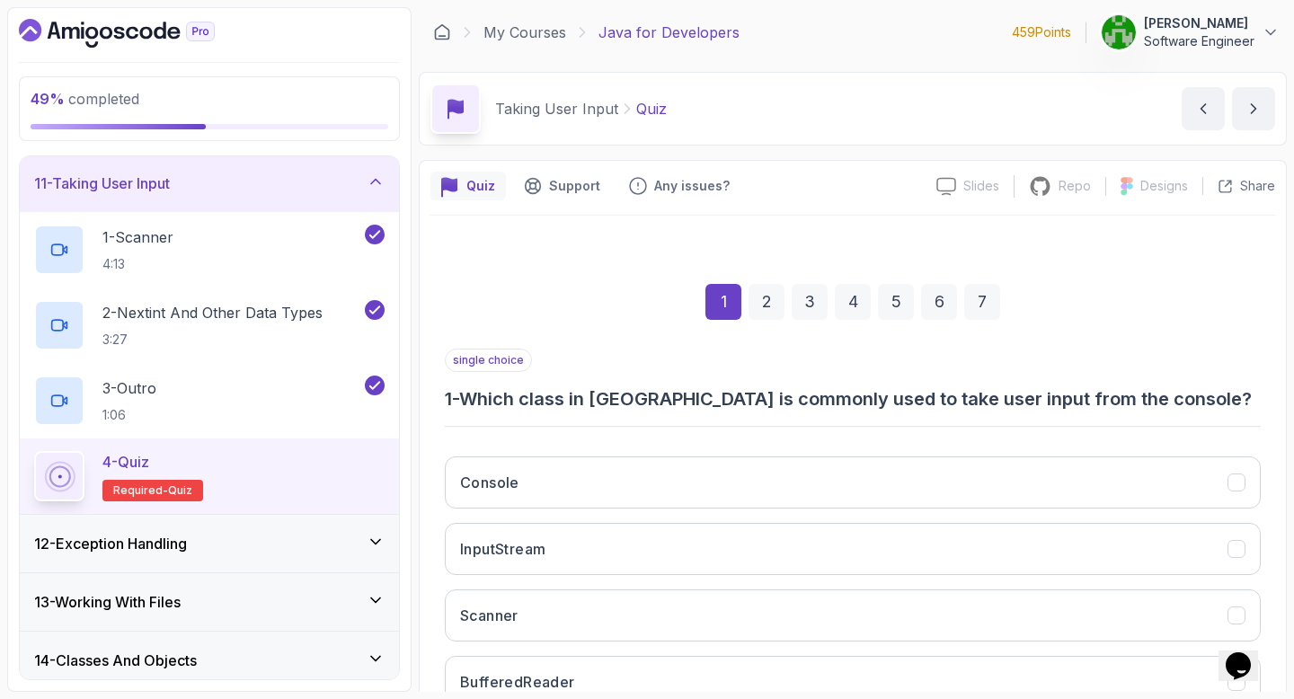
scroll to position [132, 0]
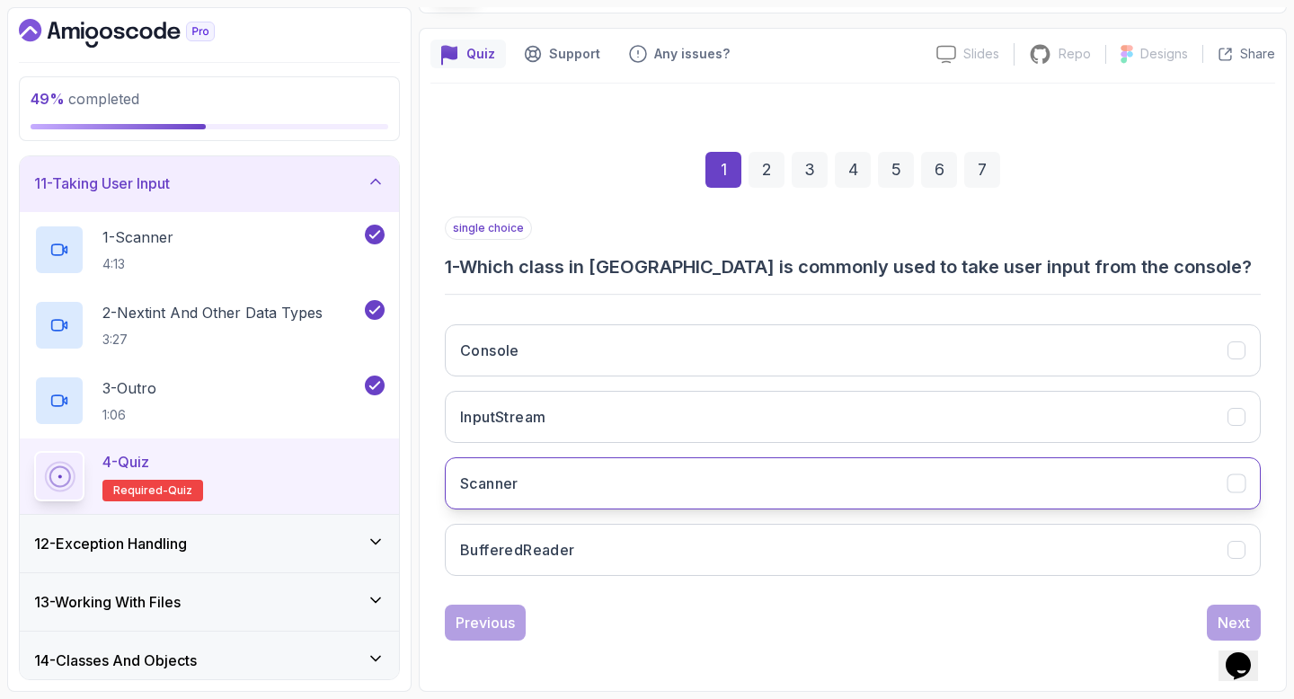
click at [628, 505] on button "Scanner" at bounding box center [853, 483] width 816 height 52
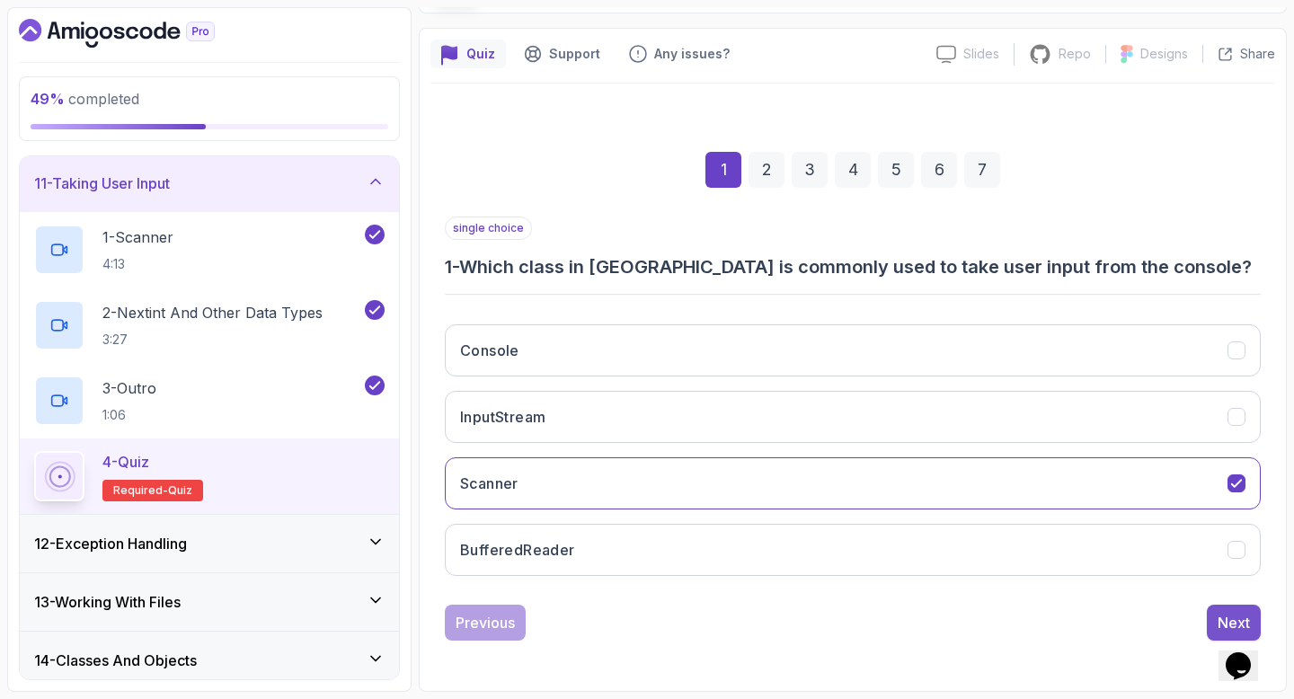
click at [1231, 612] on div "Next" at bounding box center [1233, 623] width 32 height 22
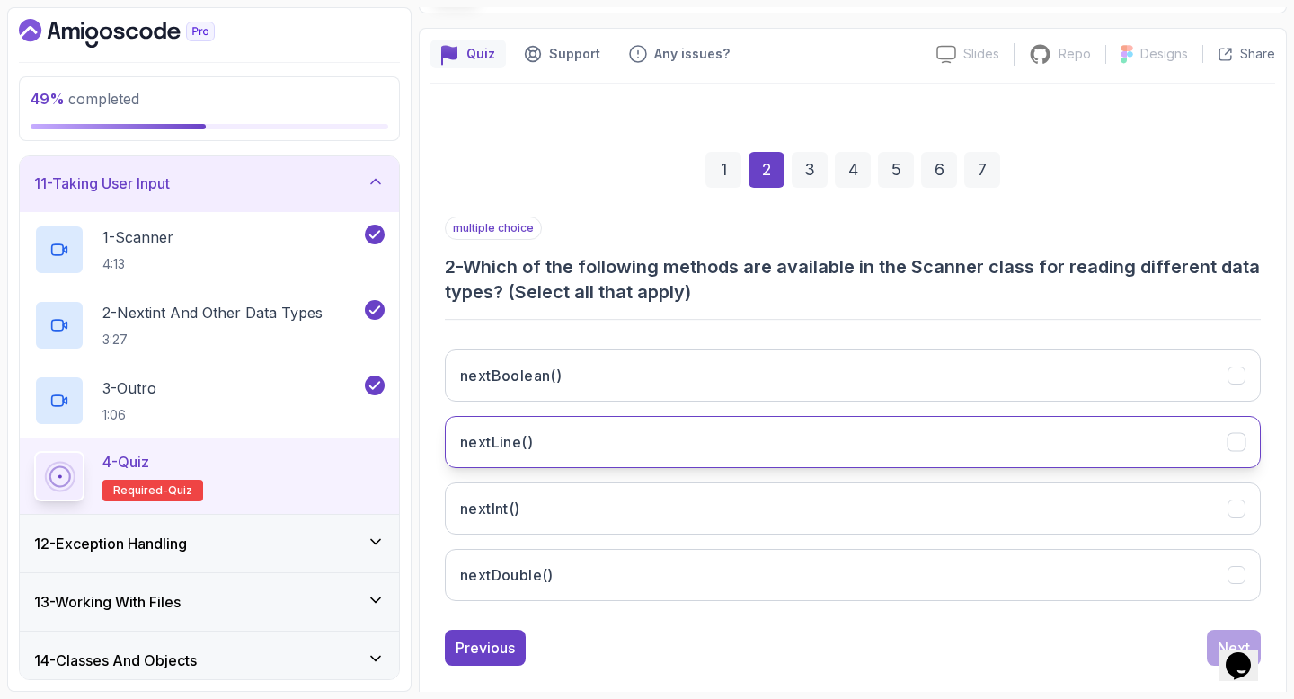
click at [693, 450] on button "nextLine()" at bounding box center [853, 442] width 816 height 52
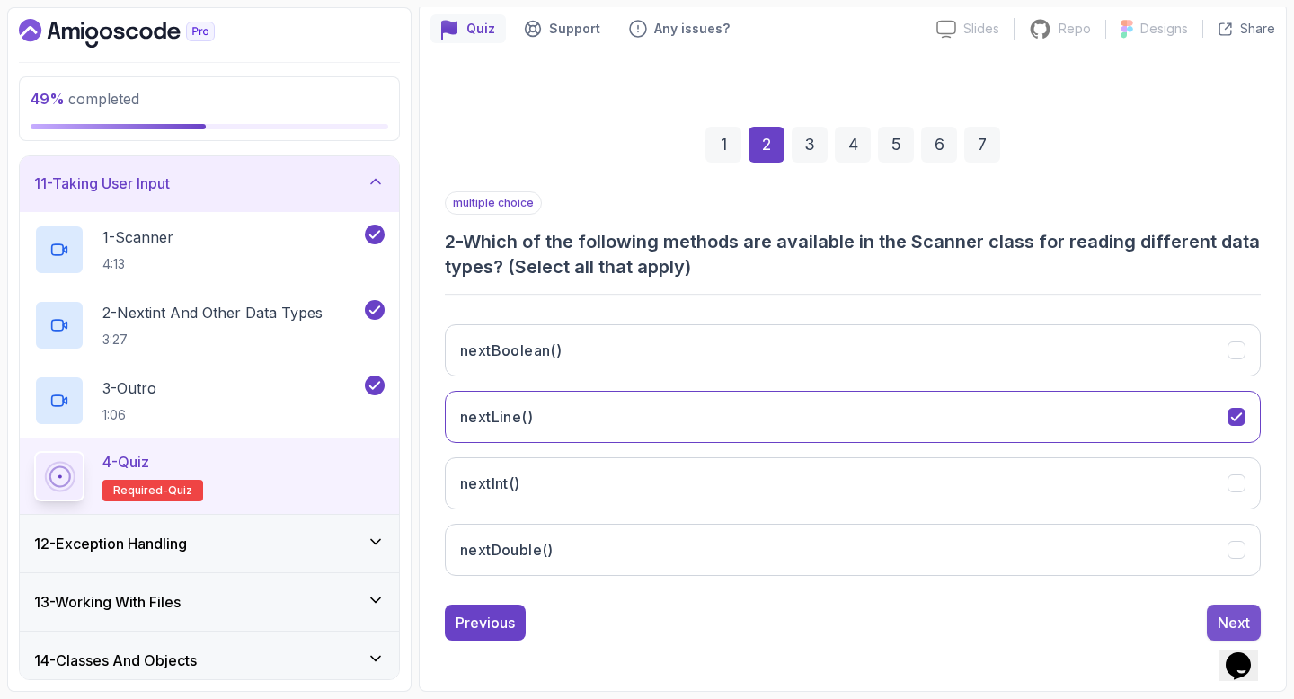
click at [1224, 607] on button "Next" at bounding box center [1233, 623] width 54 height 36
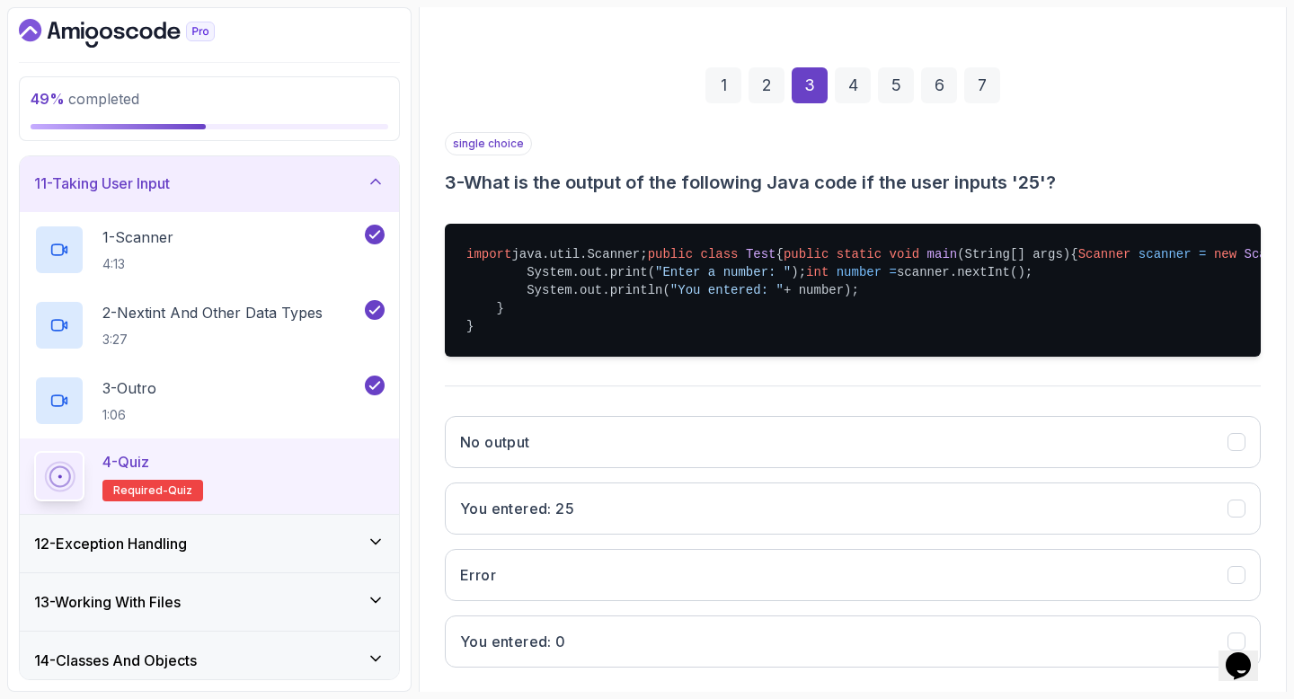
scroll to position [380, 0]
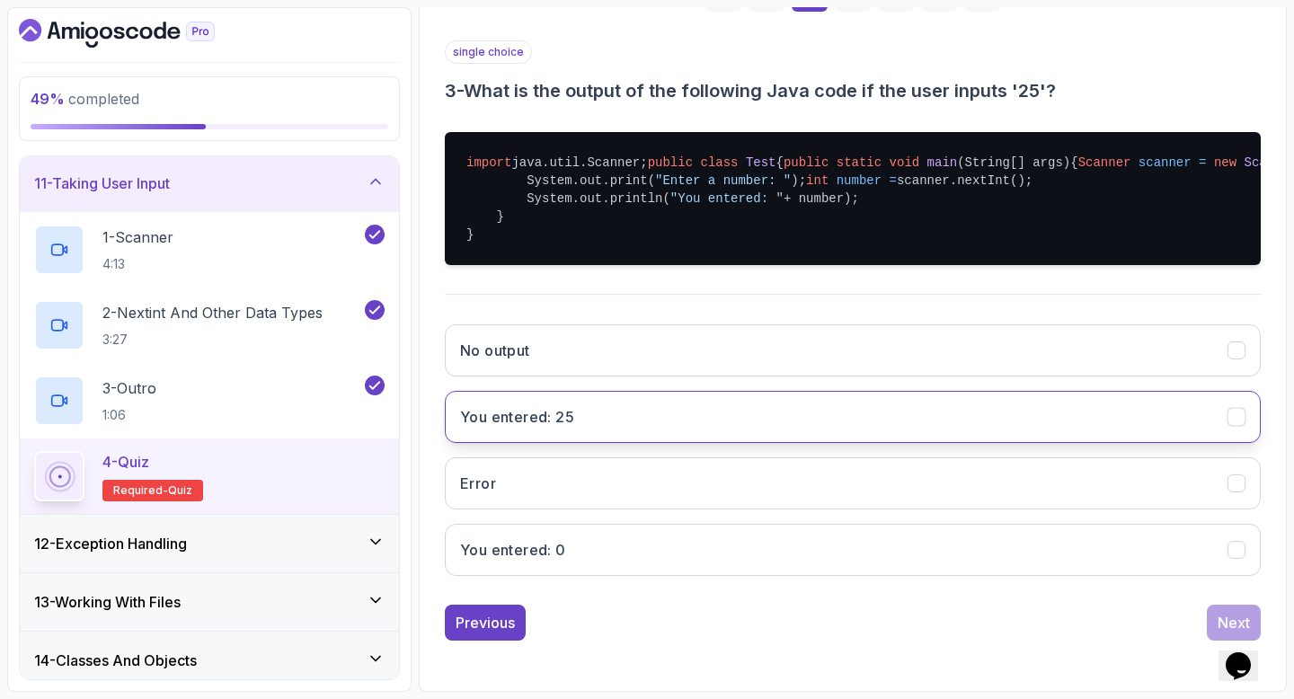
click at [859, 413] on button "You entered: 25" at bounding box center [853, 417] width 816 height 52
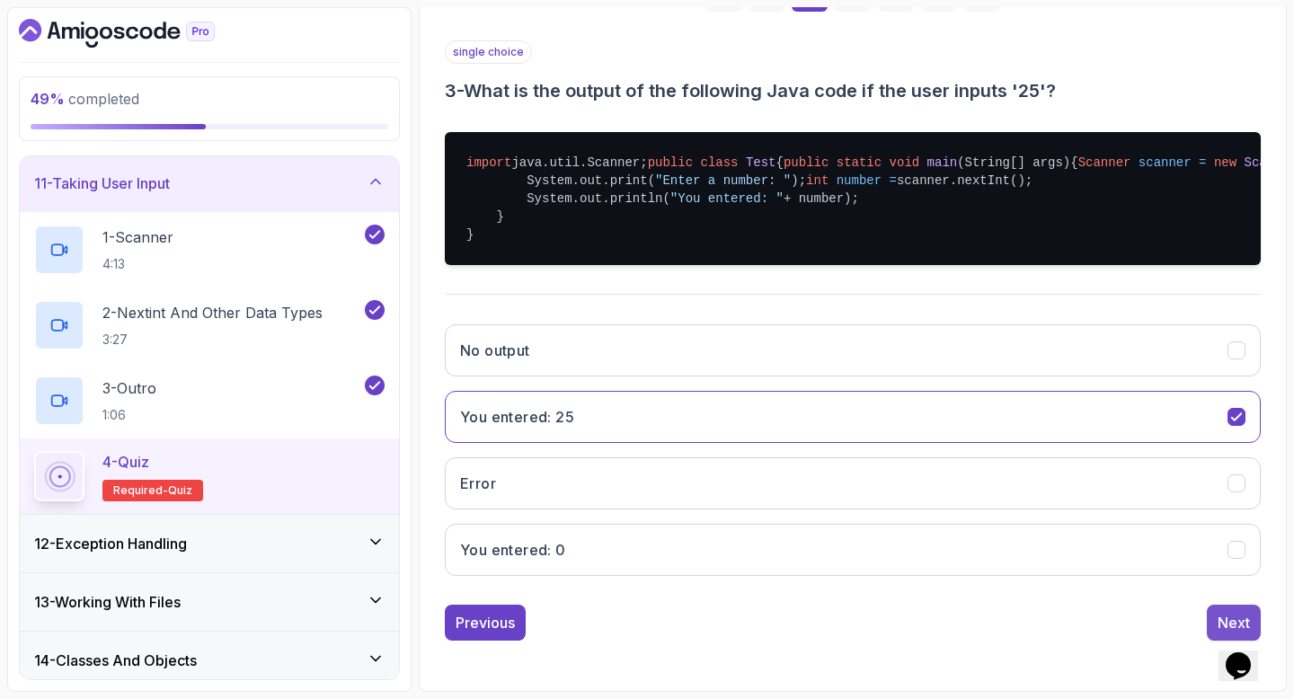
click at [1216, 610] on button "Next" at bounding box center [1233, 623] width 54 height 36
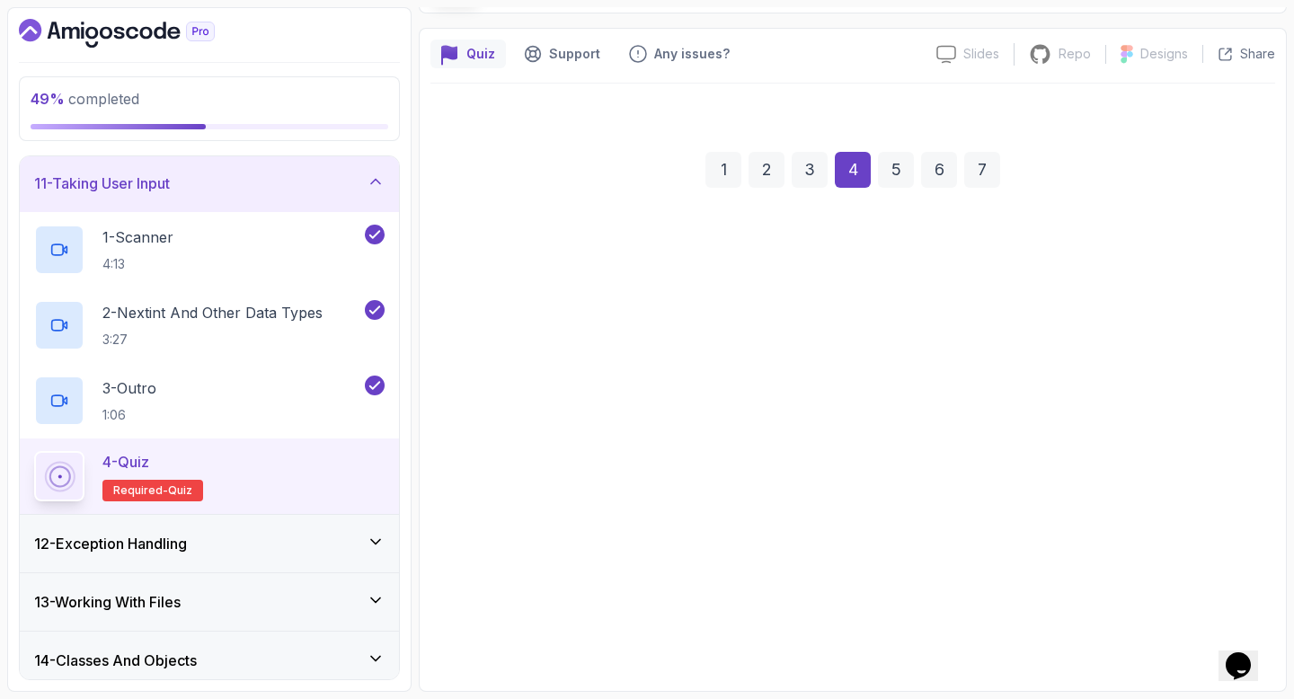
scroll to position [132, 0]
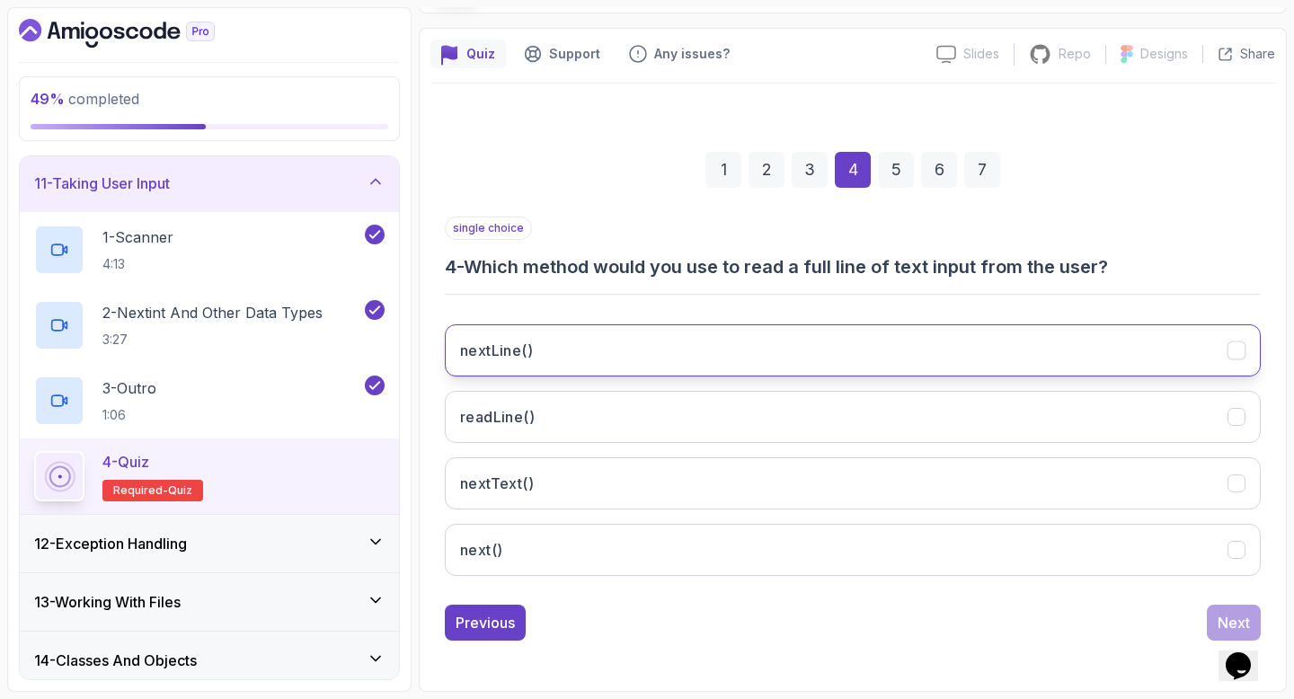
click at [944, 358] on button "nextLine()" at bounding box center [853, 350] width 816 height 52
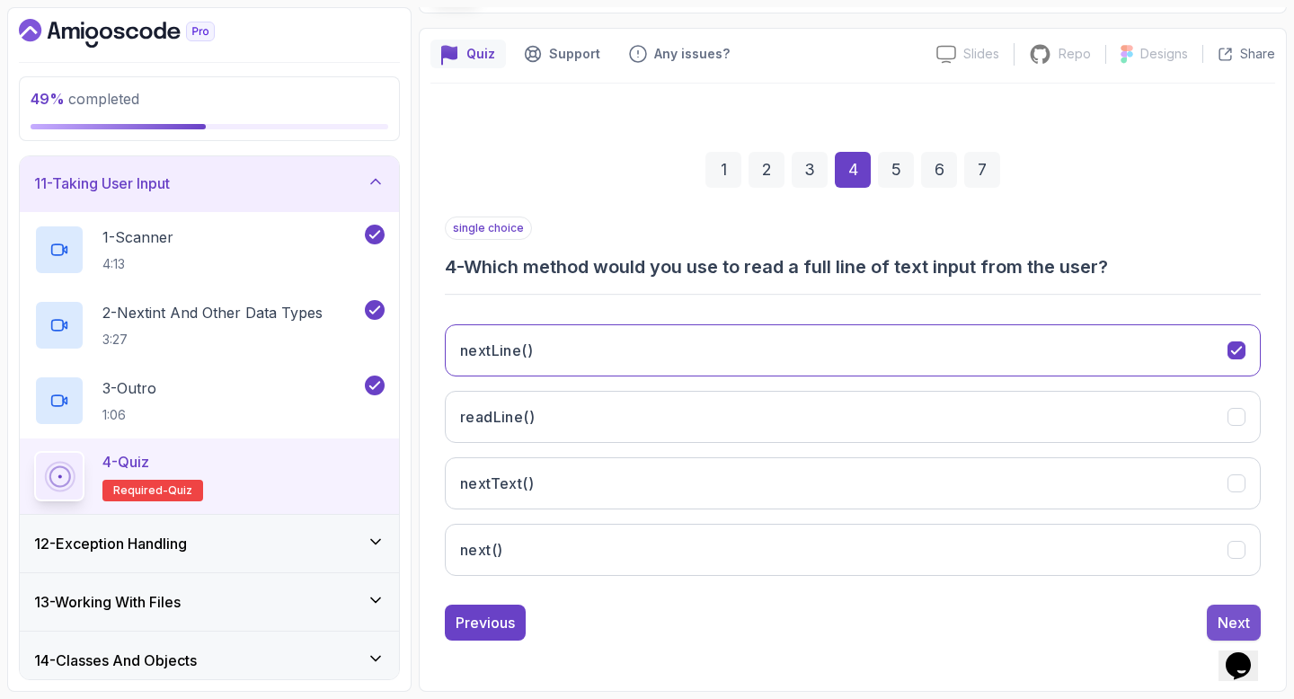
click at [1217, 612] on div "Next" at bounding box center [1233, 623] width 32 height 22
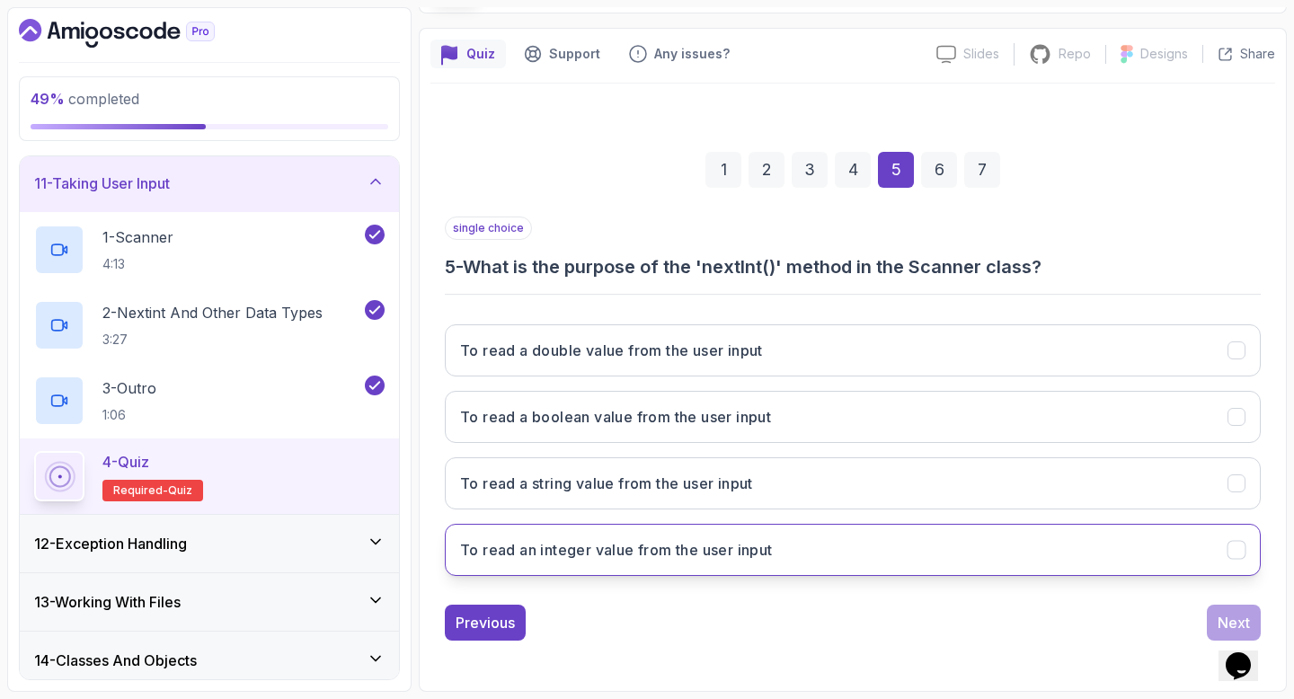
click at [998, 554] on button "To read an integer value from the user input" at bounding box center [853, 550] width 816 height 52
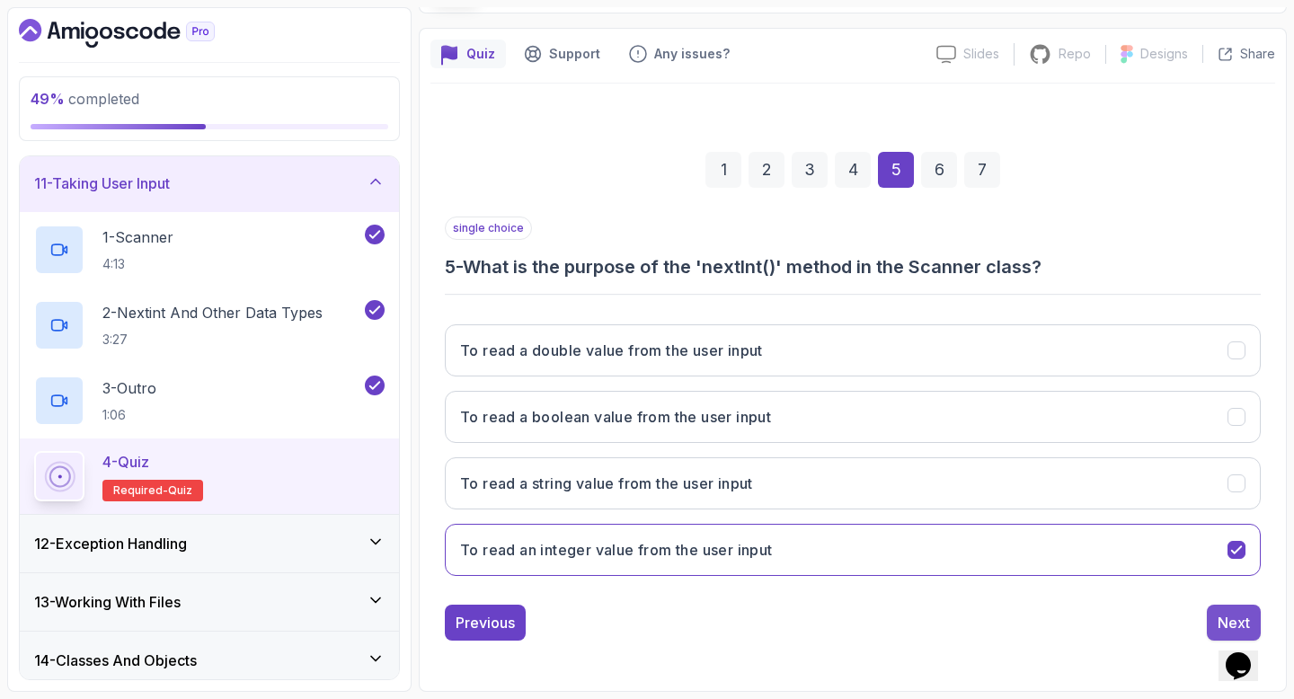
click at [1216, 615] on button "Next" at bounding box center [1233, 623] width 54 height 36
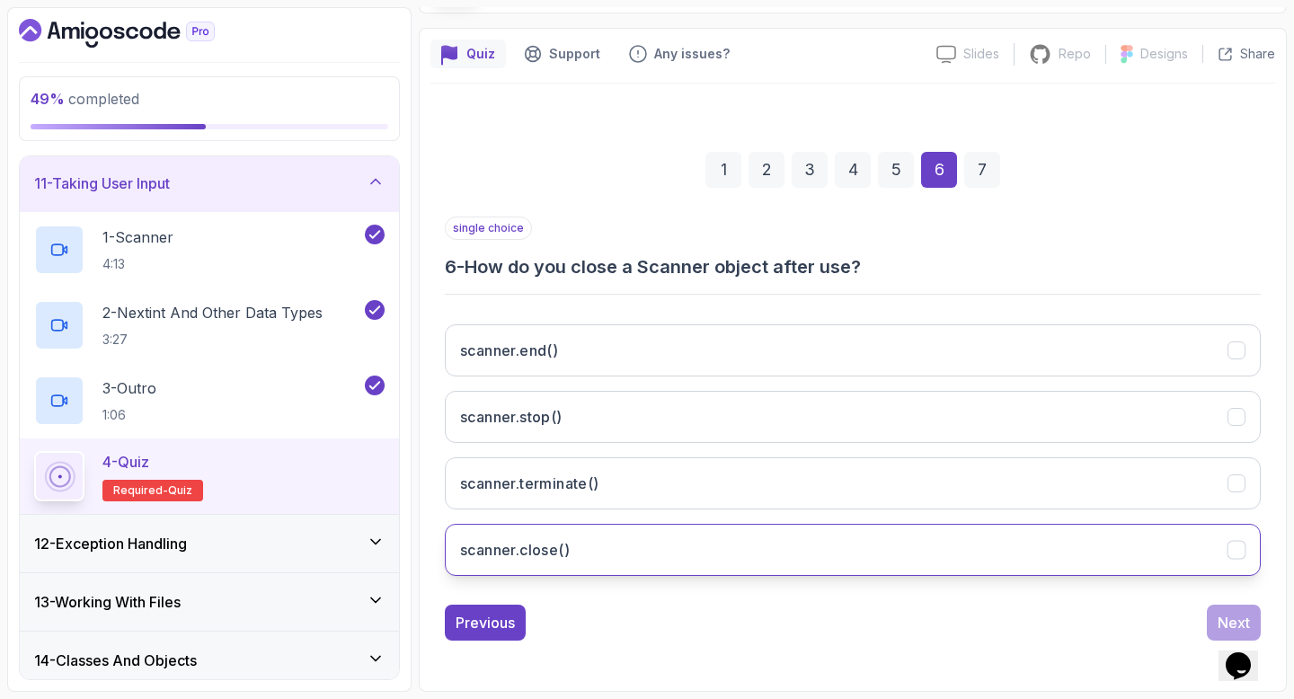
click at [862, 543] on button "scanner.close()" at bounding box center [853, 550] width 816 height 52
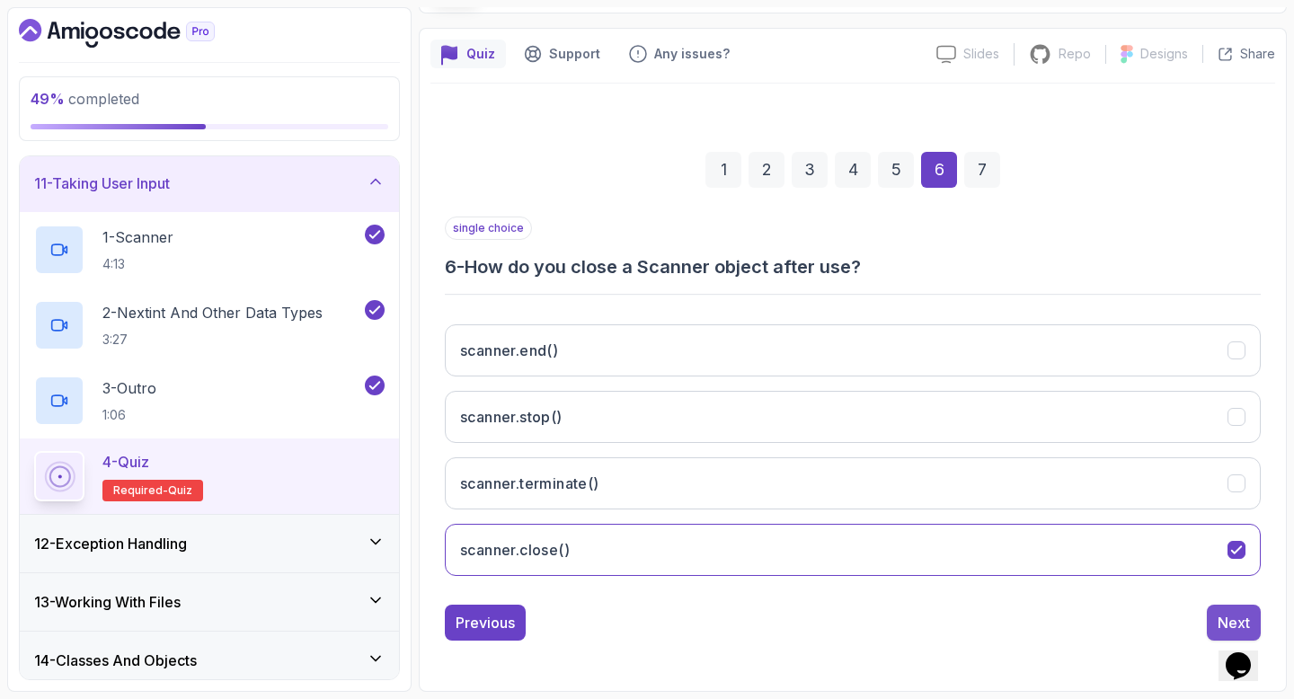
click at [1224, 615] on div "Next" at bounding box center [1233, 623] width 32 height 22
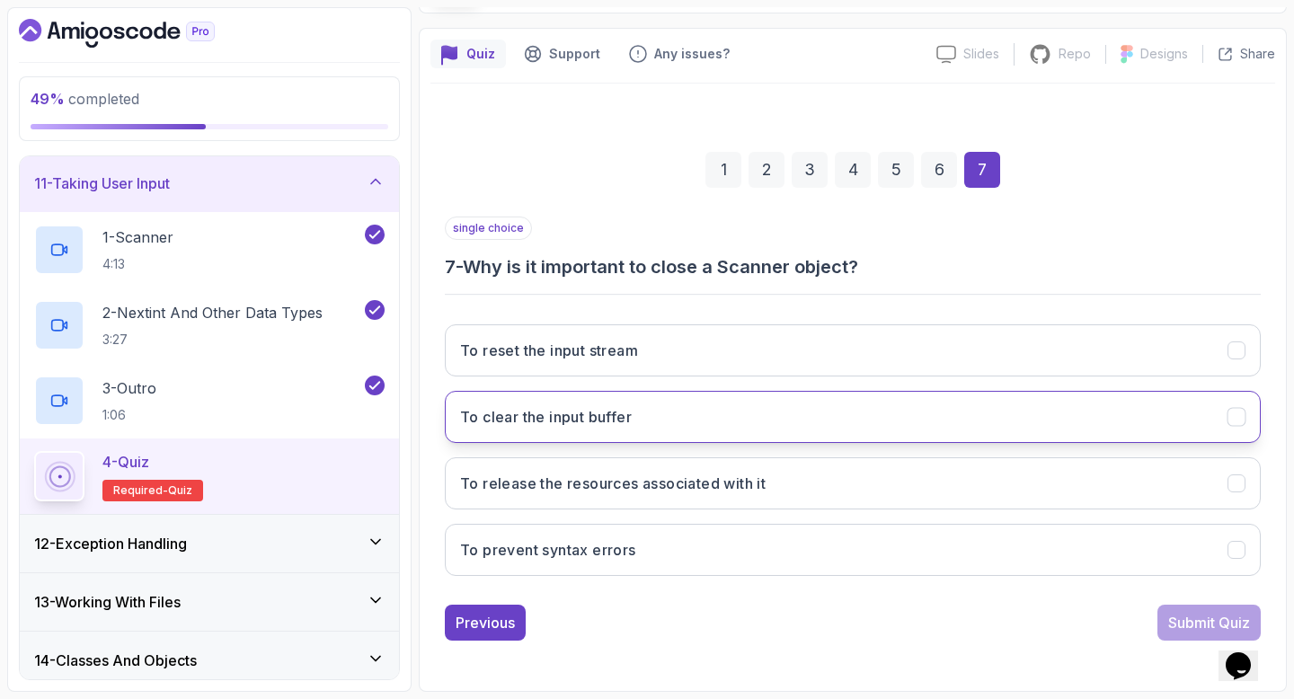
click at [989, 416] on button "To clear the input buffer" at bounding box center [853, 417] width 816 height 52
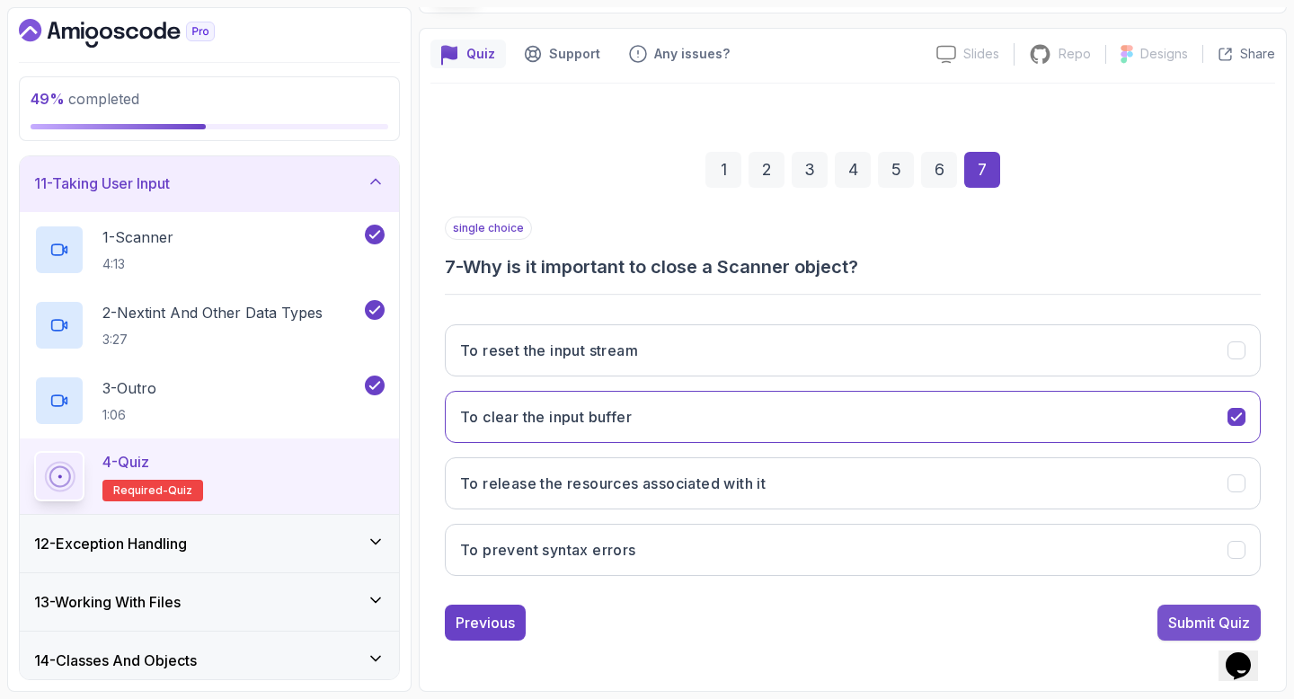
click at [1172, 615] on div "Submit Quiz" at bounding box center [1209, 623] width 82 height 22
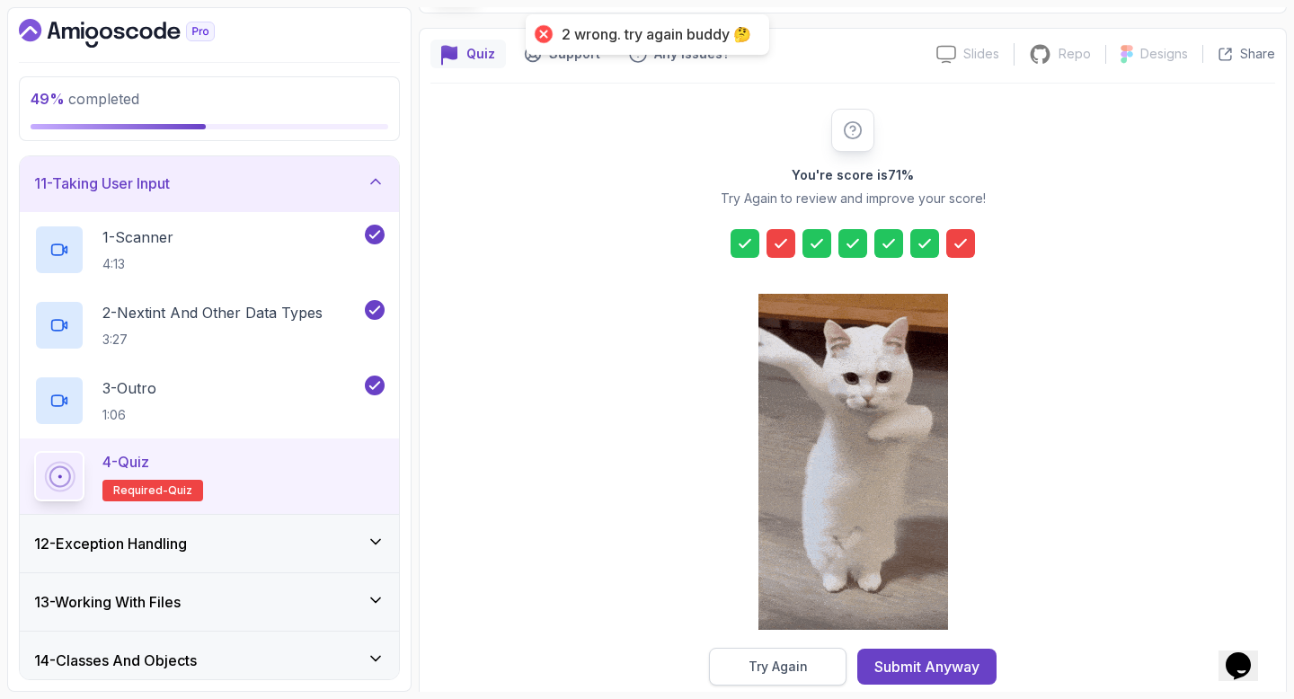
click at [787, 668] on div "Try Again" at bounding box center [777, 667] width 59 height 18
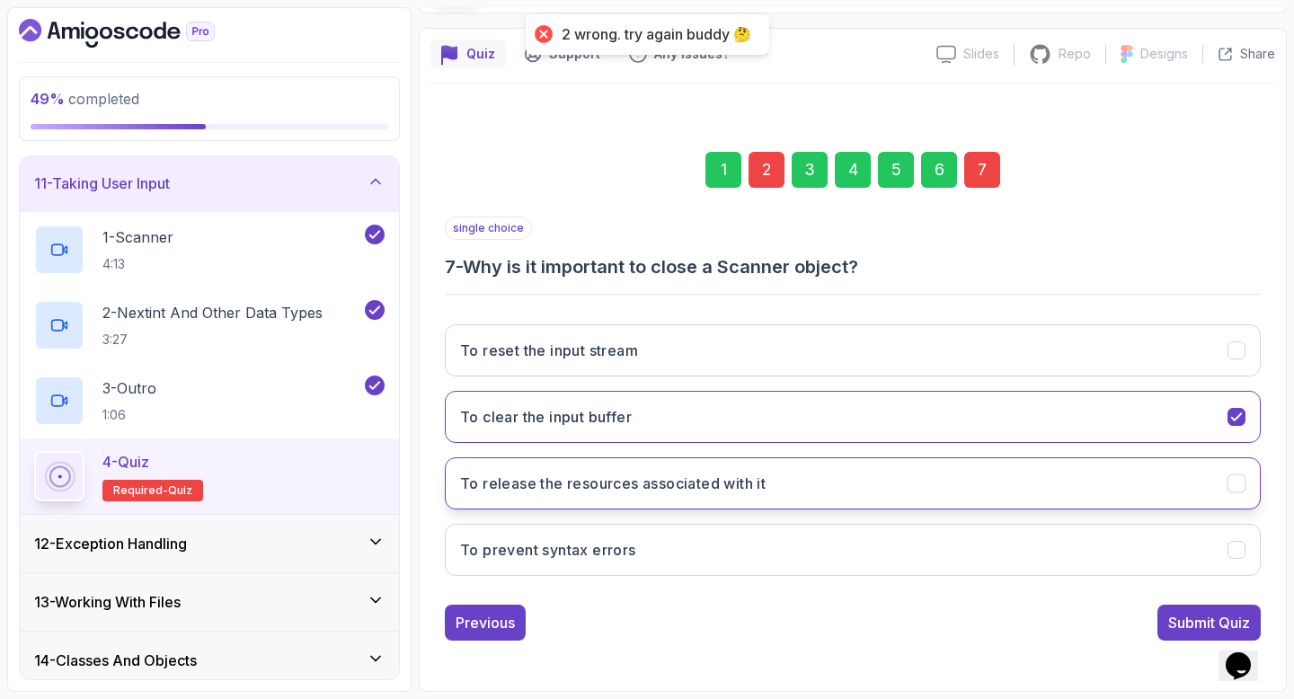
click at [818, 481] on button "To release the resources associated with it" at bounding box center [853, 483] width 816 height 52
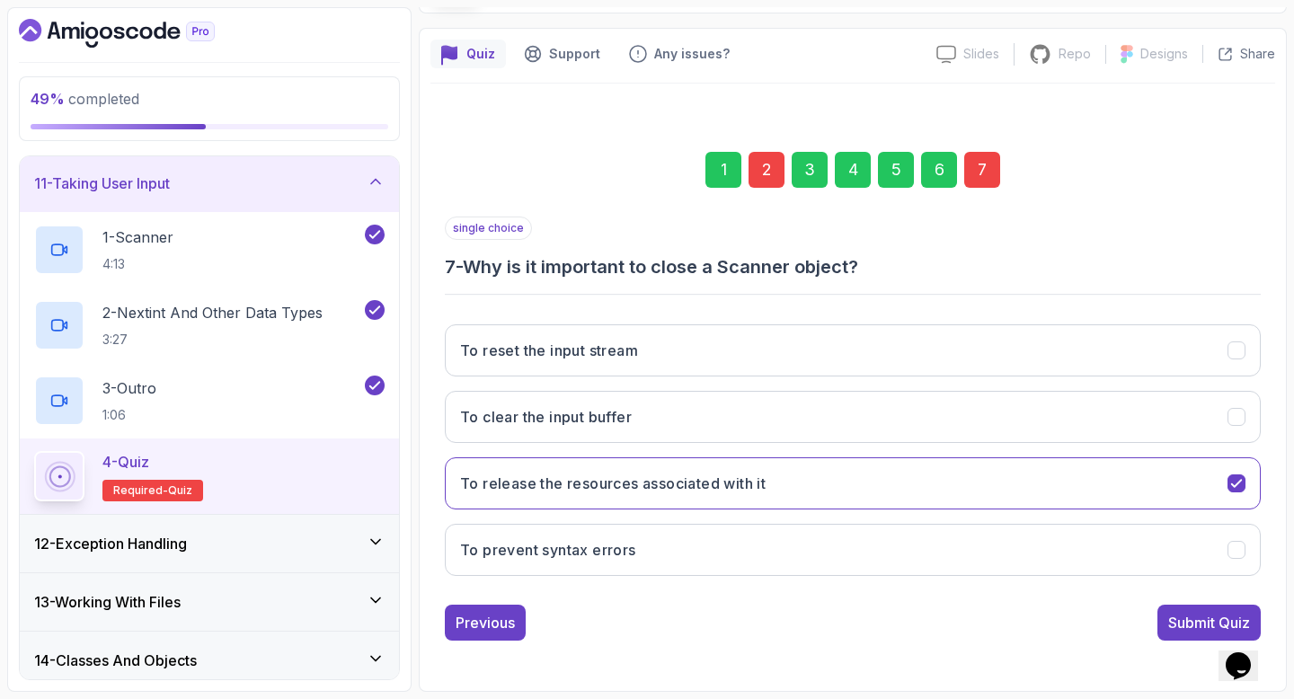
click at [773, 168] on div "2" at bounding box center [766, 170] width 36 height 36
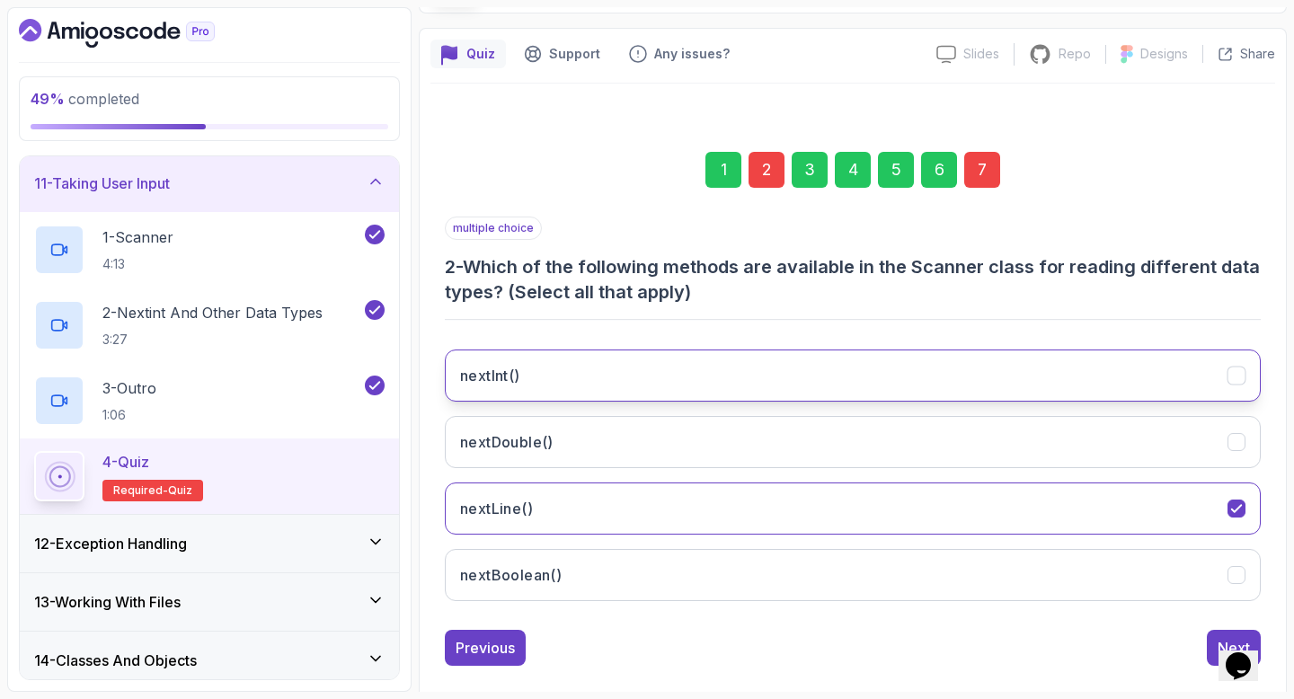
click at [668, 372] on button "nextInt()" at bounding box center [853, 375] width 816 height 52
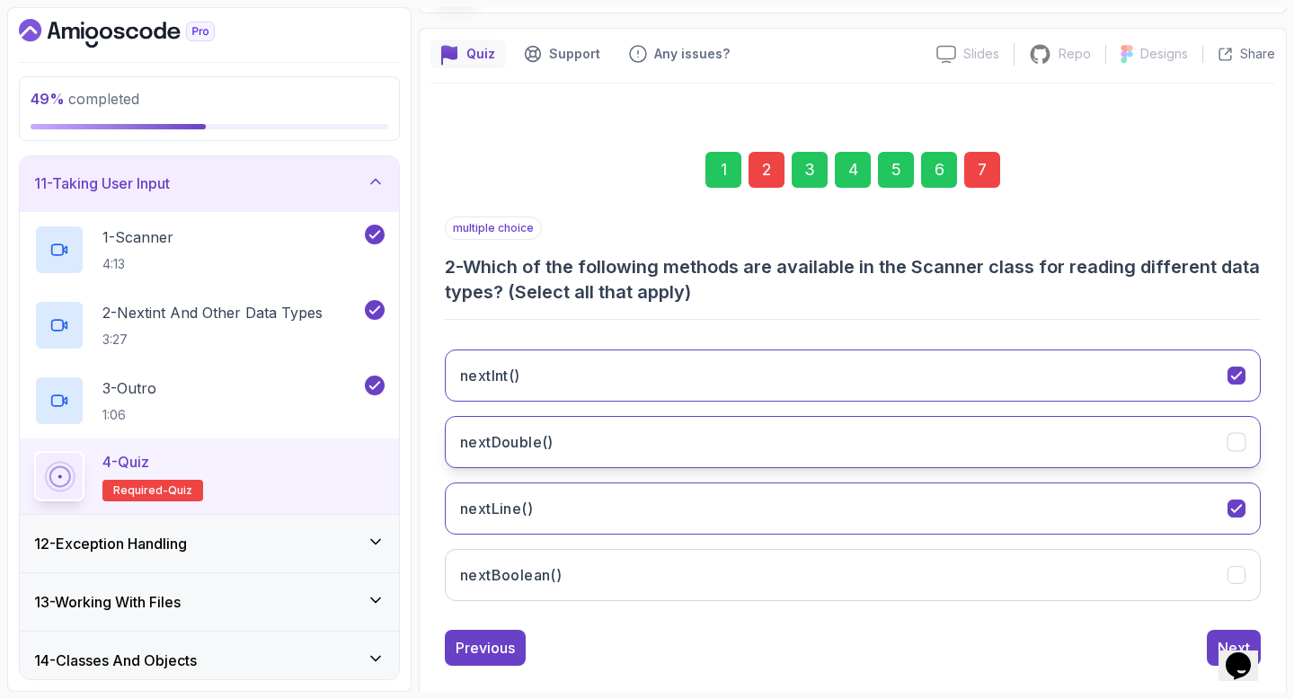
click at [675, 444] on button "nextDouble()" at bounding box center [853, 442] width 816 height 52
click at [980, 165] on div "7" at bounding box center [982, 170] width 36 height 36
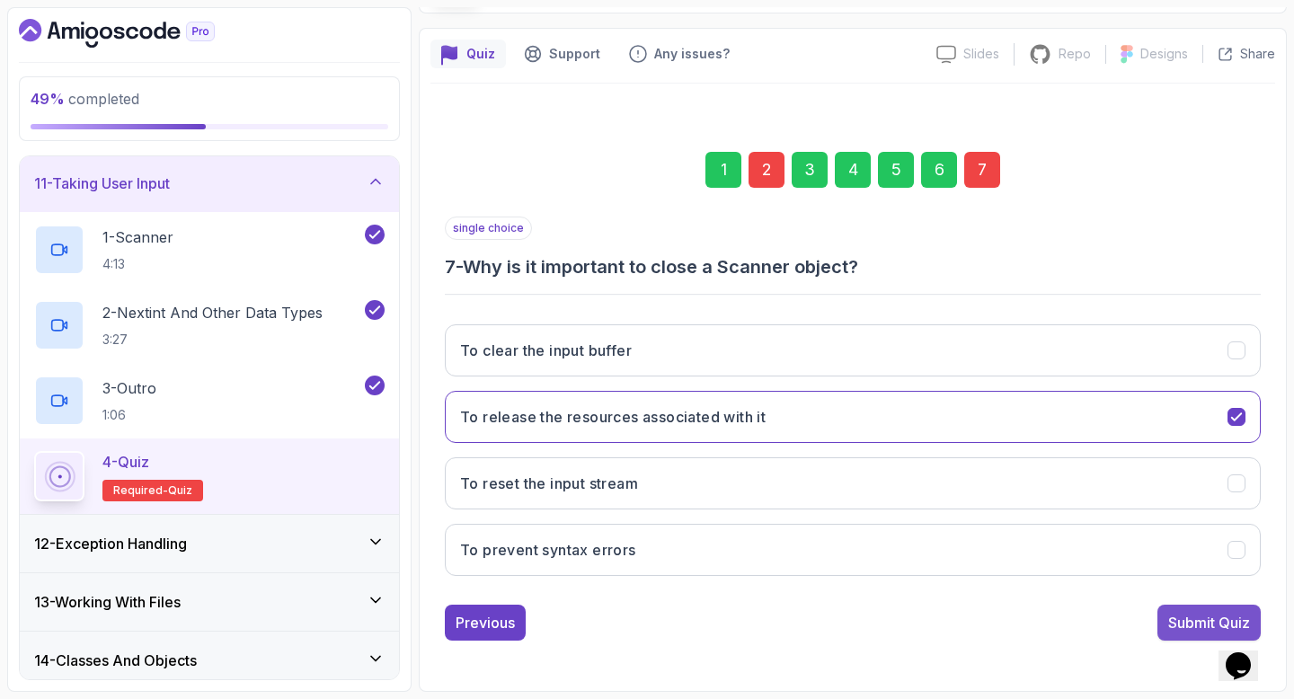
click at [1196, 627] on div "Submit Quiz" at bounding box center [1209, 623] width 82 height 22
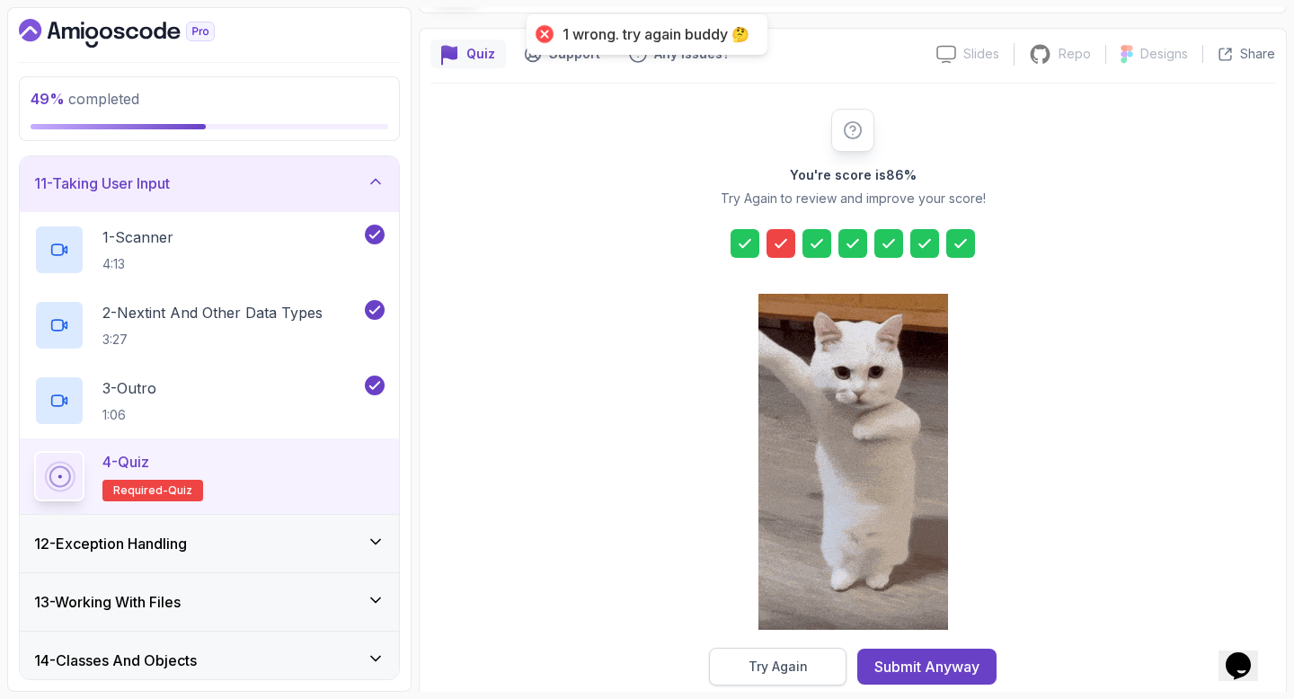
click at [775, 663] on div "Try Again" at bounding box center [777, 667] width 59 height 18
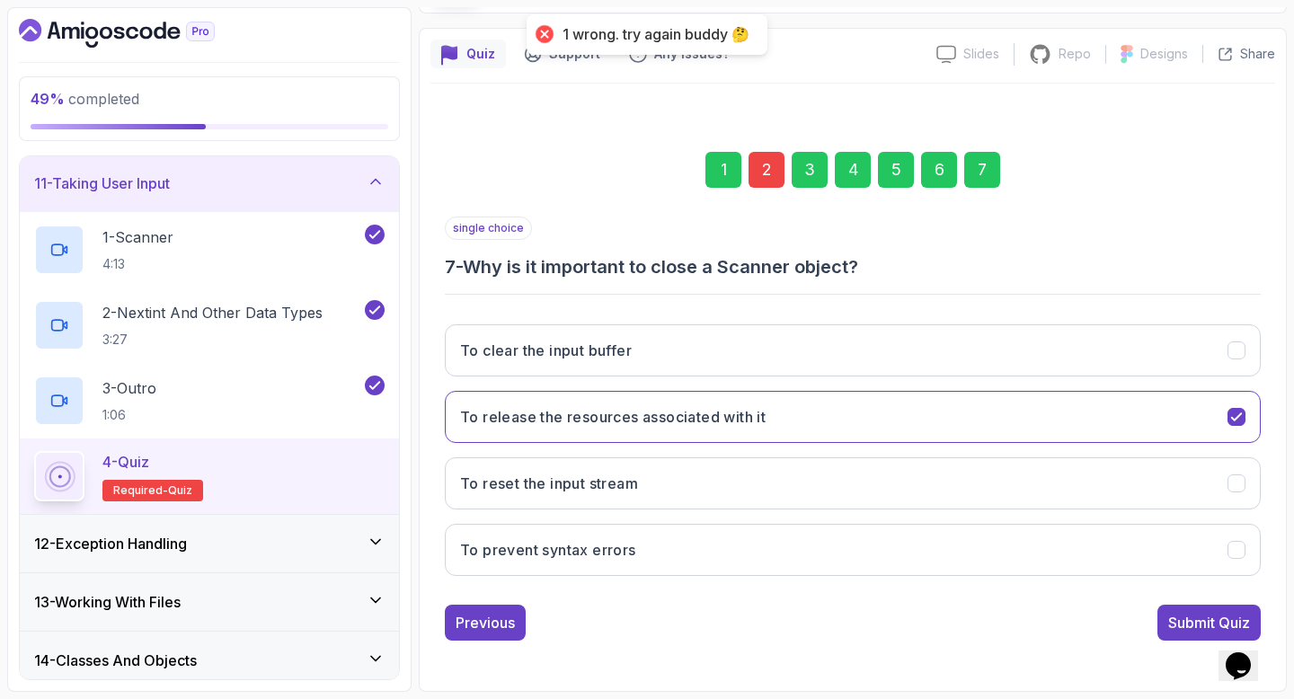
click at [755, 171] on div "2" at bounding box center [766, 170] width 36 height 36
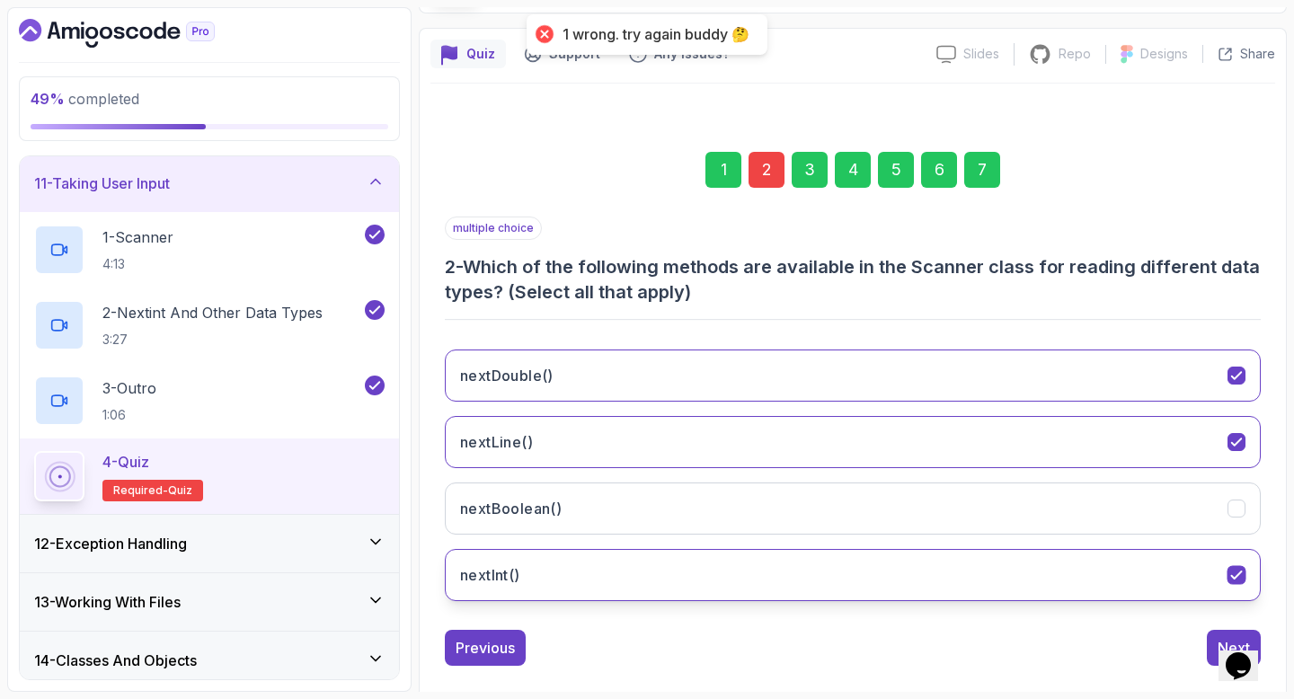
click at [702, 573] on button "nextInt()" at bounding box center [853, 575] width 816 height 52
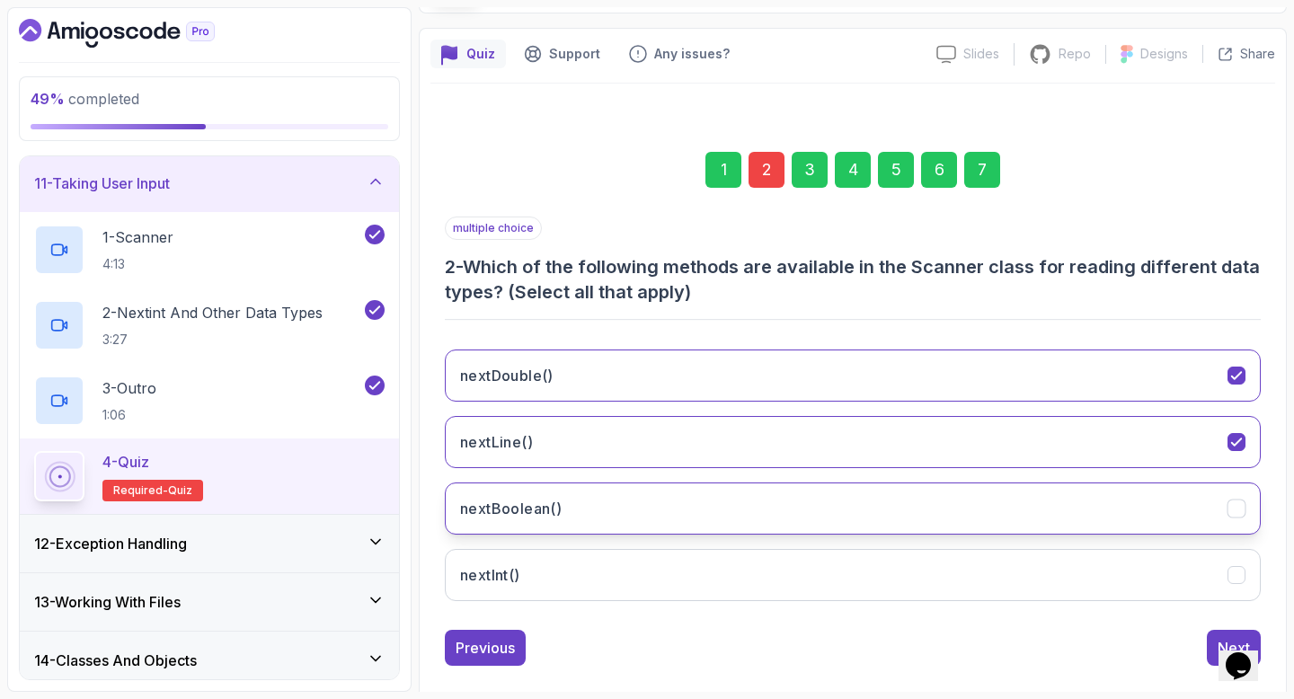
click at [1000, 503] on button "nextBoolean()" at bounding box center [853, 508] width 816 height 52
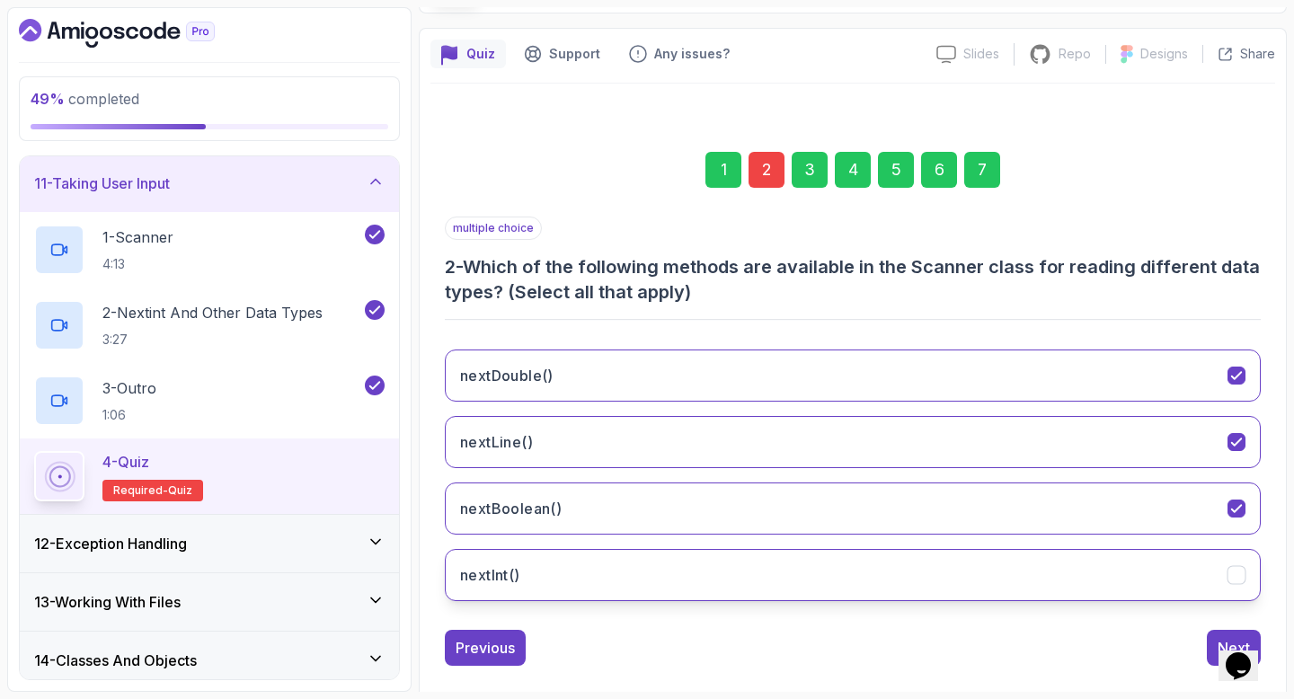
click at [1020, 600] on button "nextInt()" at bounding box center [853, 575] width 816 height 52
click at [975, 172] on div "7" at bounding box center [982, 170] width 36 height 36
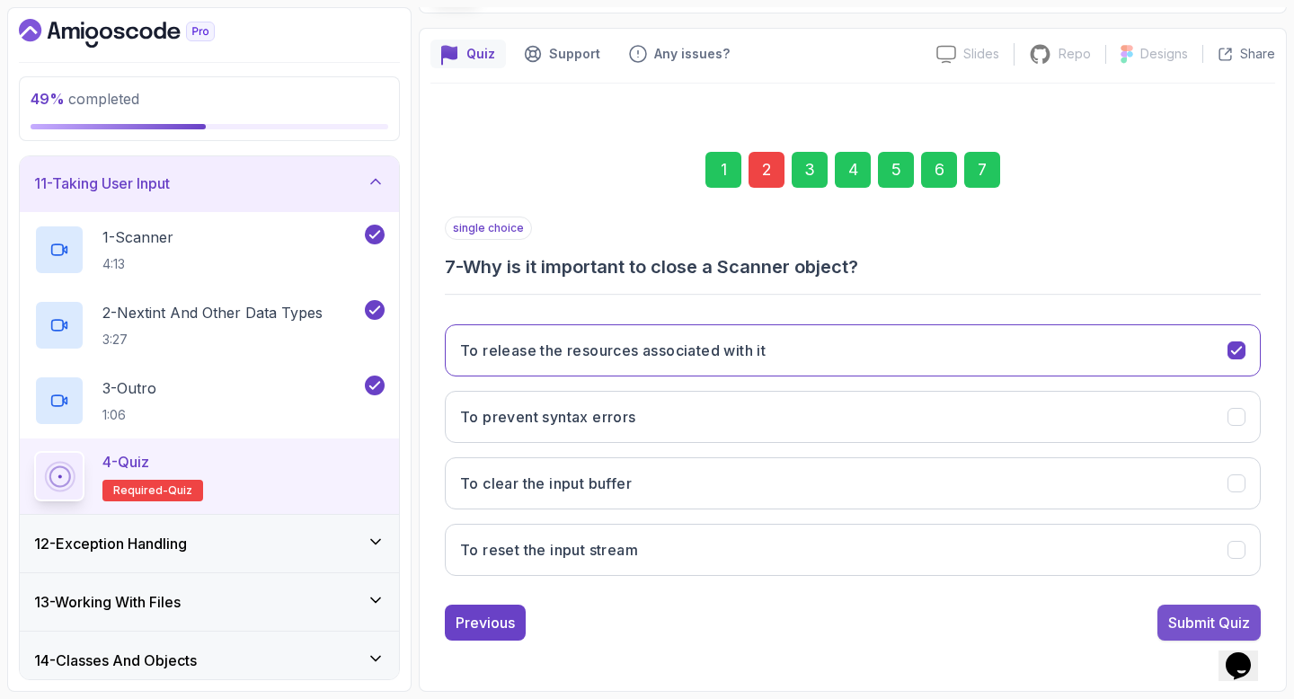
click at [1180, 628] on div "Submit Quiz" at bounding box center [1209, 623] width 82 height 22
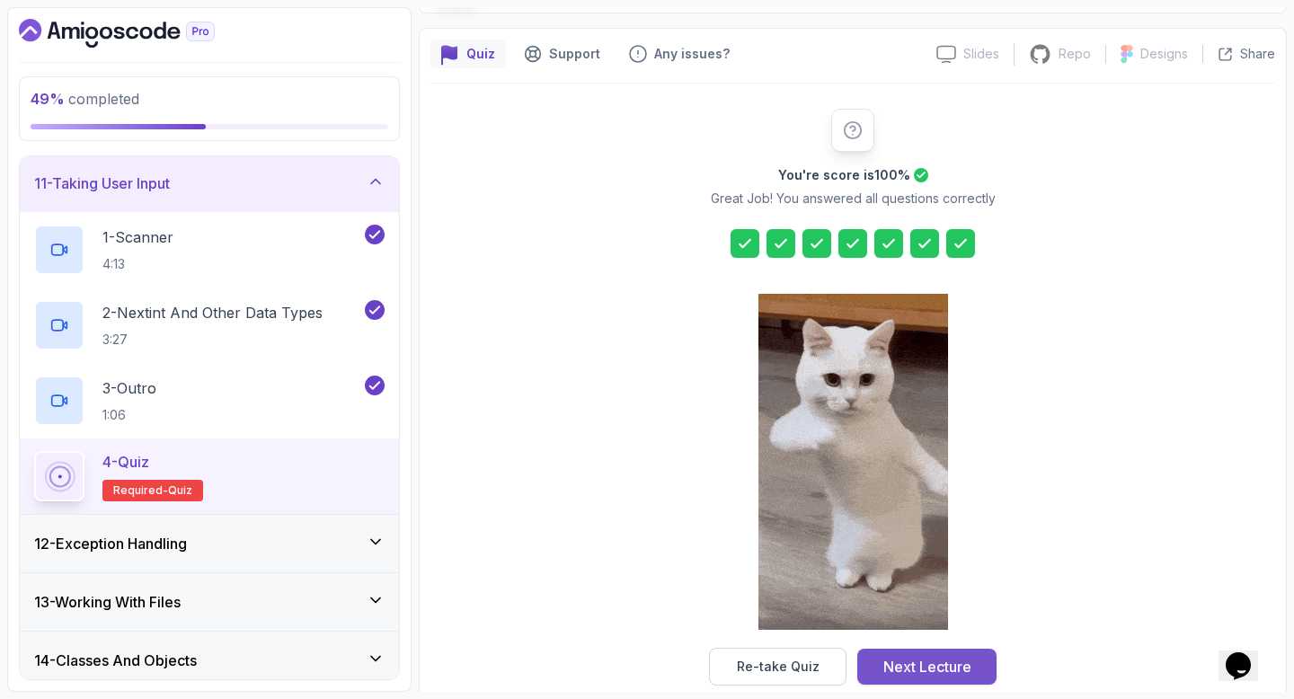
click at [933, 660] on div "Next Lecture" at bounding box center [927, 667] width 88 height 22
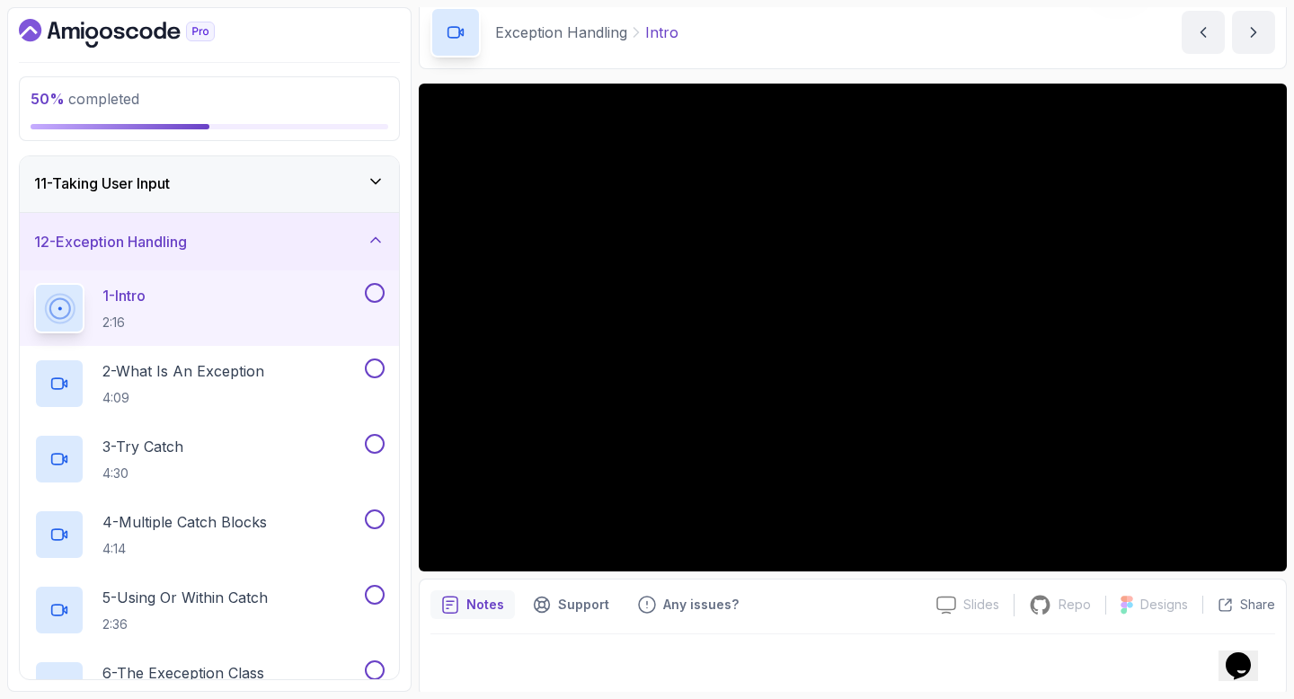
scroll to position [81, 0]
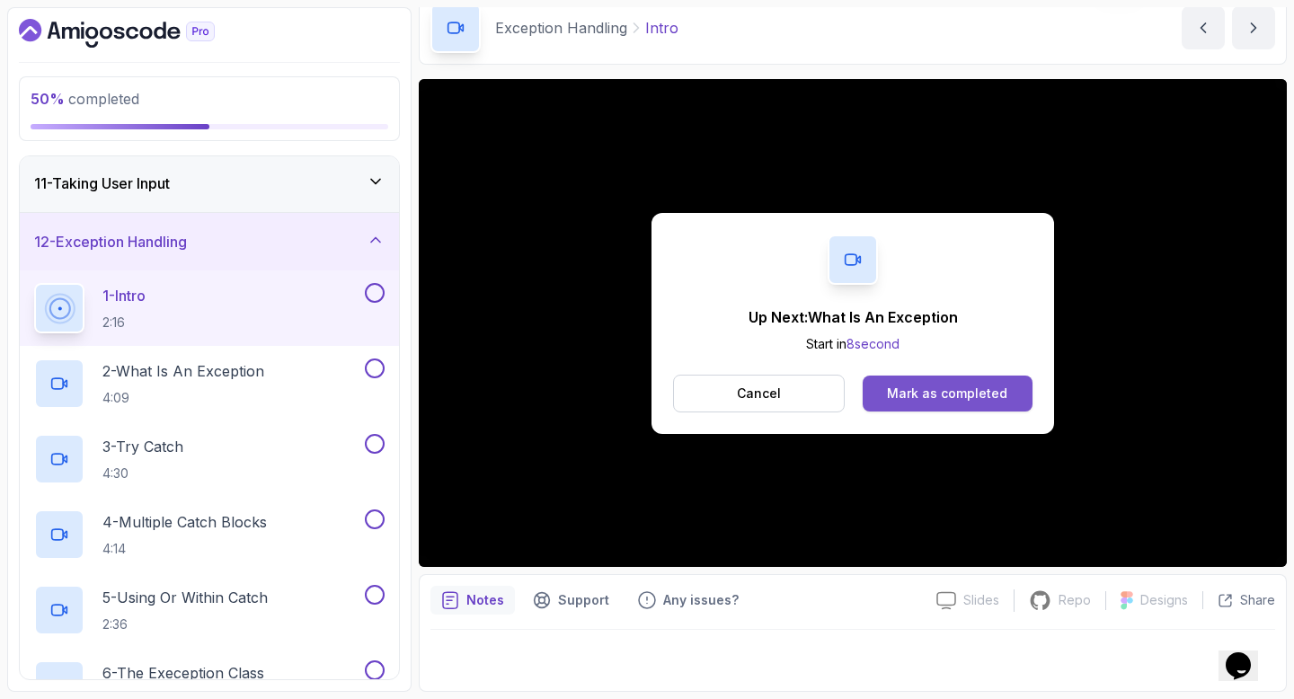
click at [901, 400] on div "Mark as completed" at bounding box center [947, 393] width 120 height 18
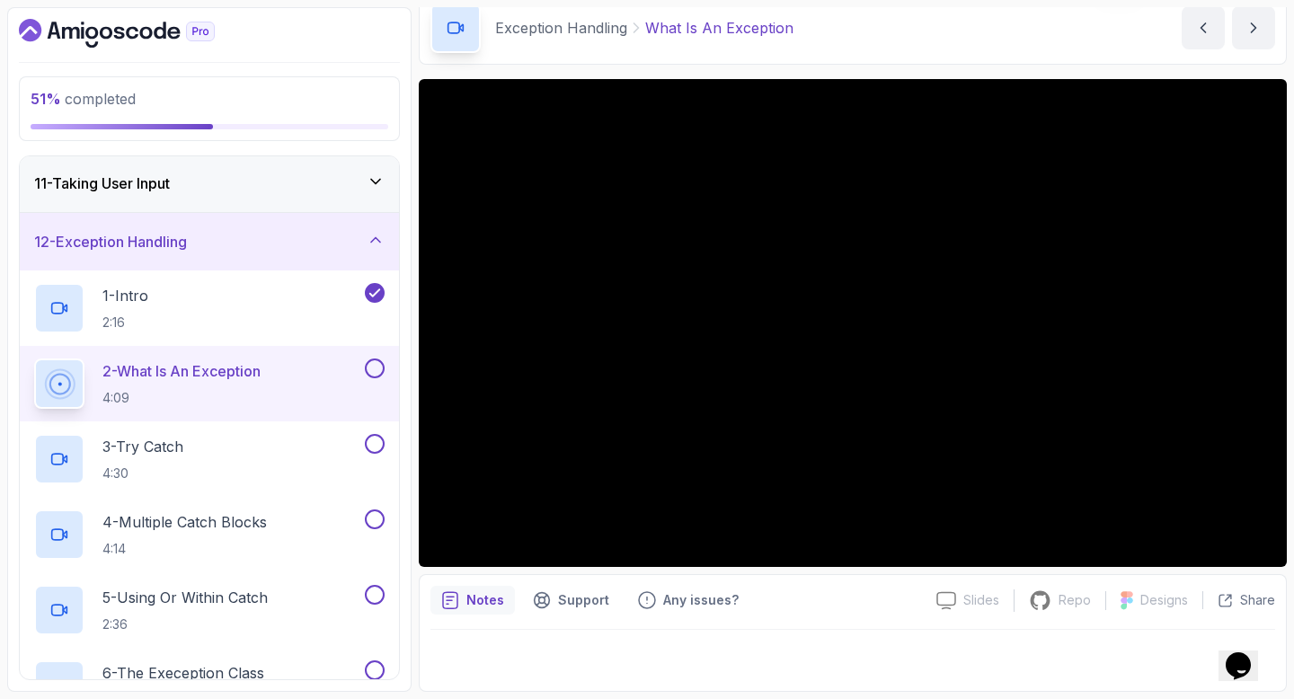
scroll to position [81, 0]
